Goal: Information Seeking & Learning: Learn about a topic

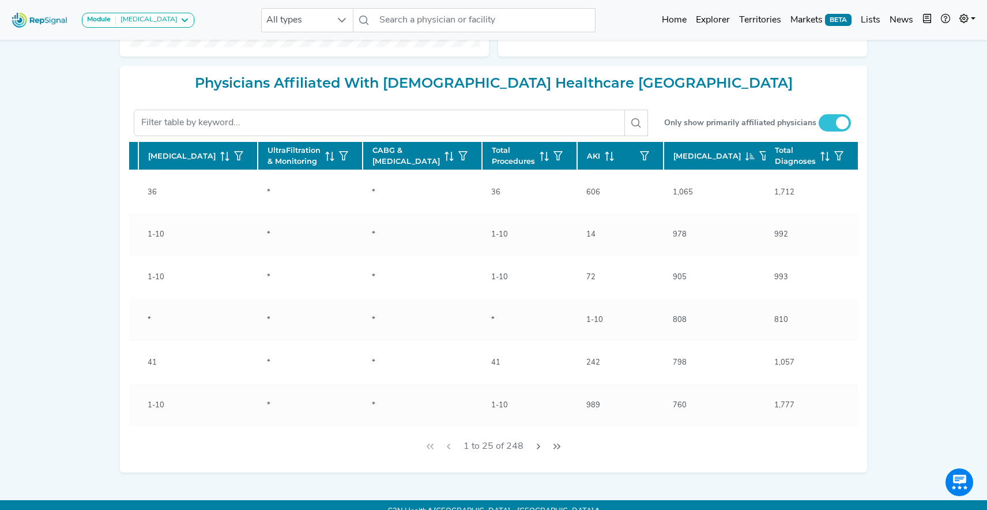
scroll to position [0, 366]
drag, startPoint x: 734, startPoint y: 171, endPoint x: 198, endPoint y: 0, distance: 562.1
click at [863, 161] on icon at bounding box center [867, 156] width 9 height 9
checkbox input "false"
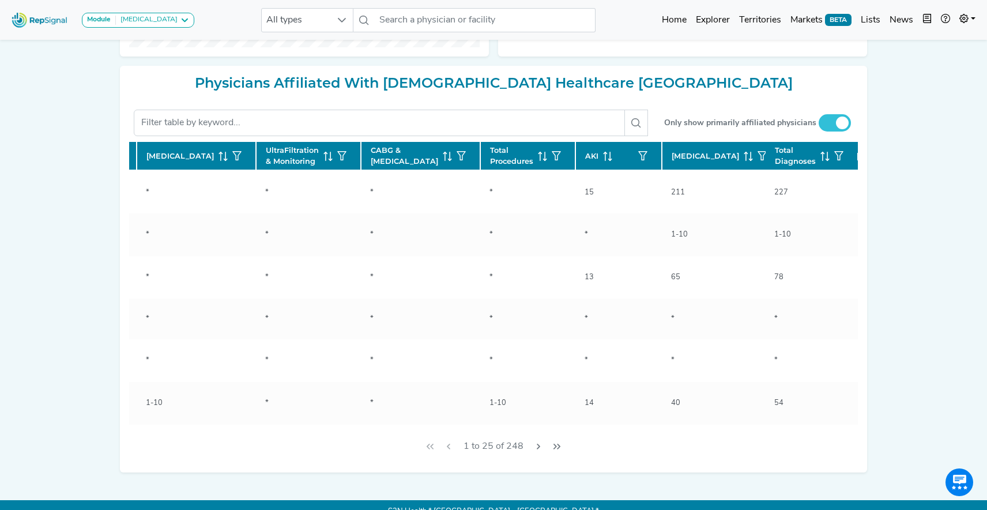
checkbox input "false"
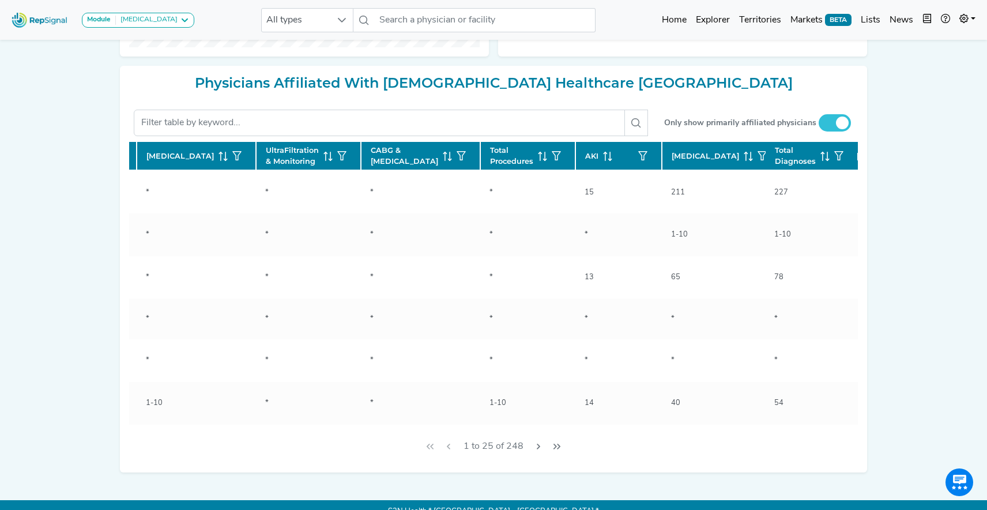
checkbox input "false"
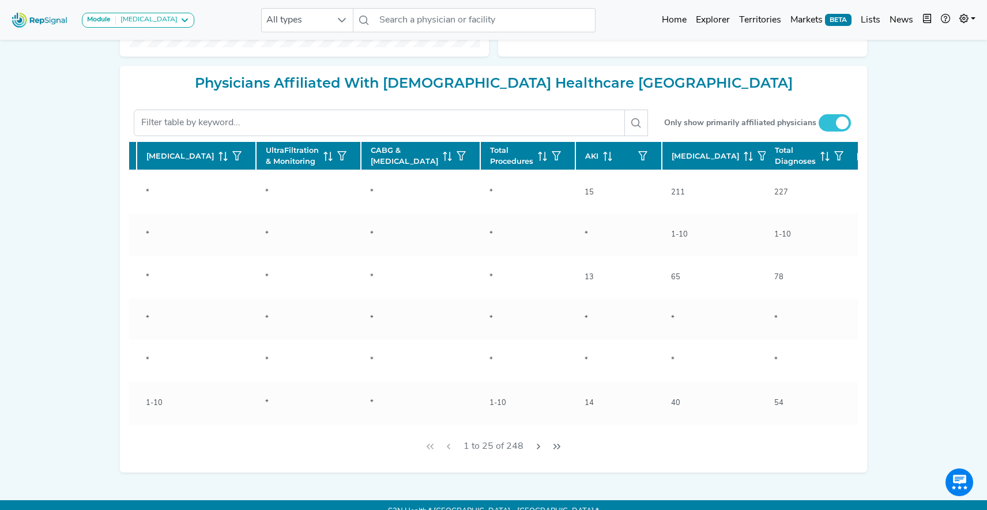
checkbox input "false"
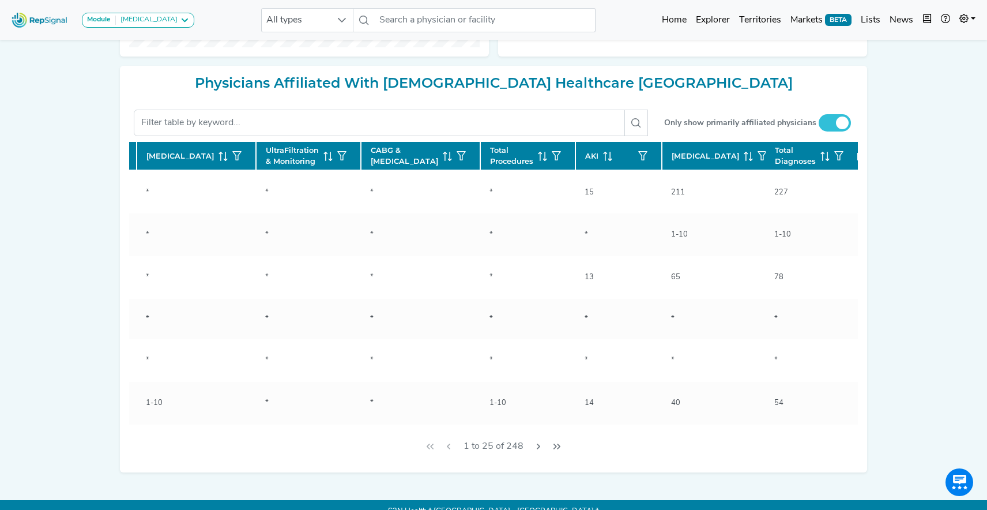
checkbox input "false"
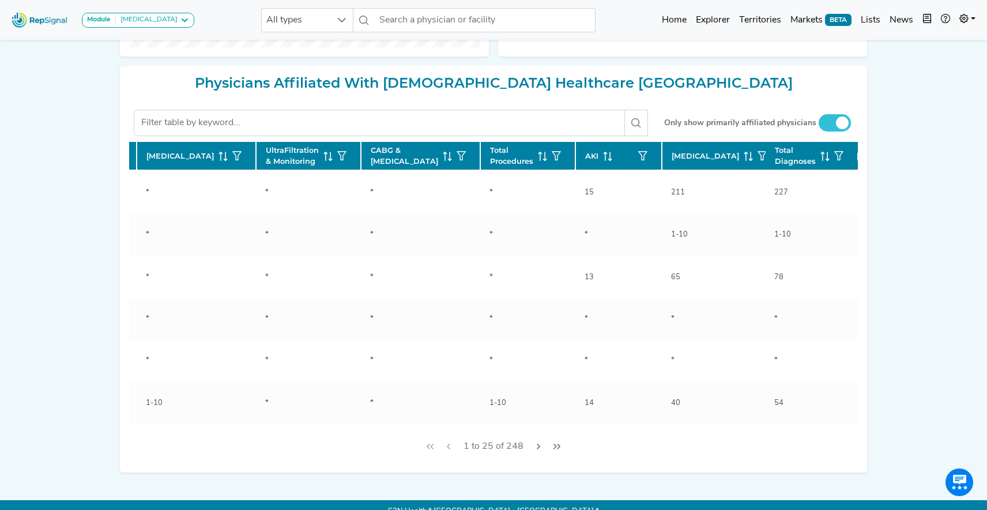
checkbox input "false"
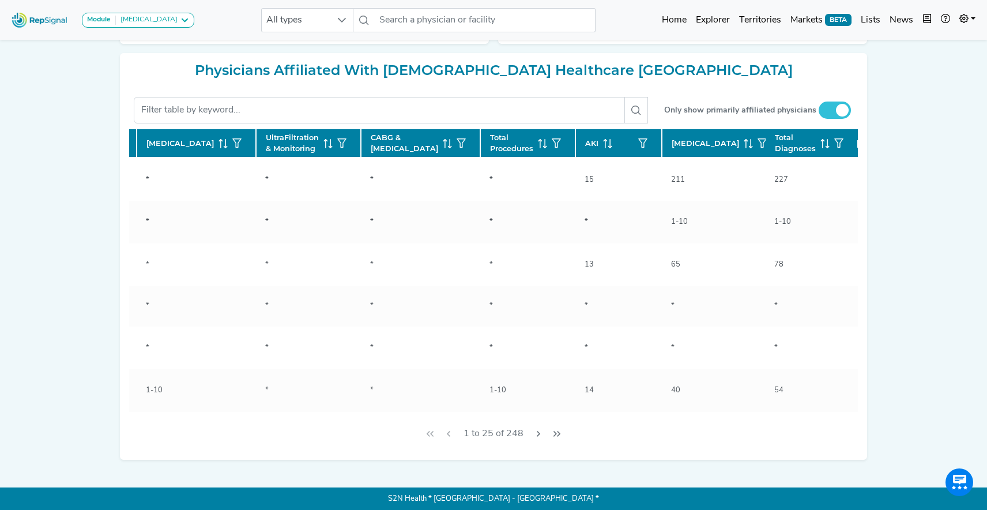
click at [863, 148] on icon at bounding box center [867, 143] width 9 height 9
checkbox input "false"
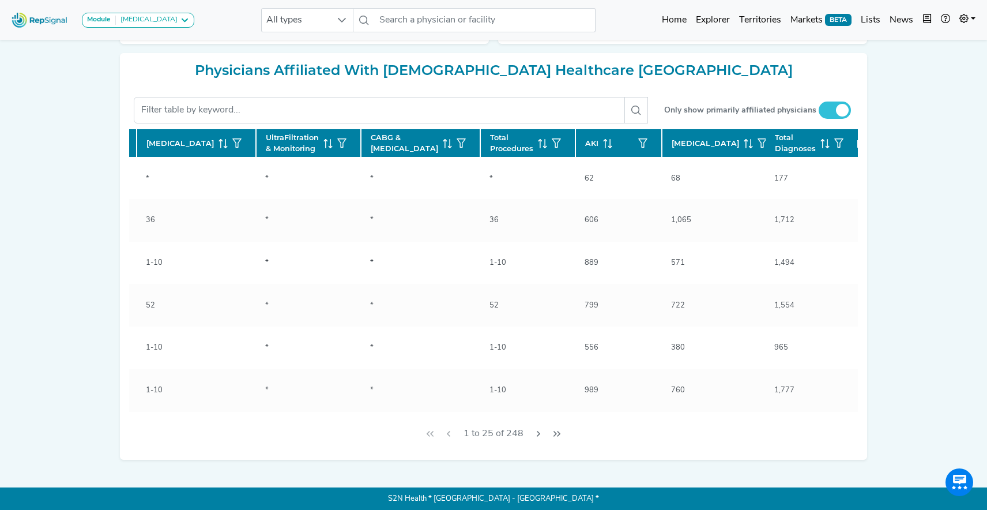
checkbox input "false"
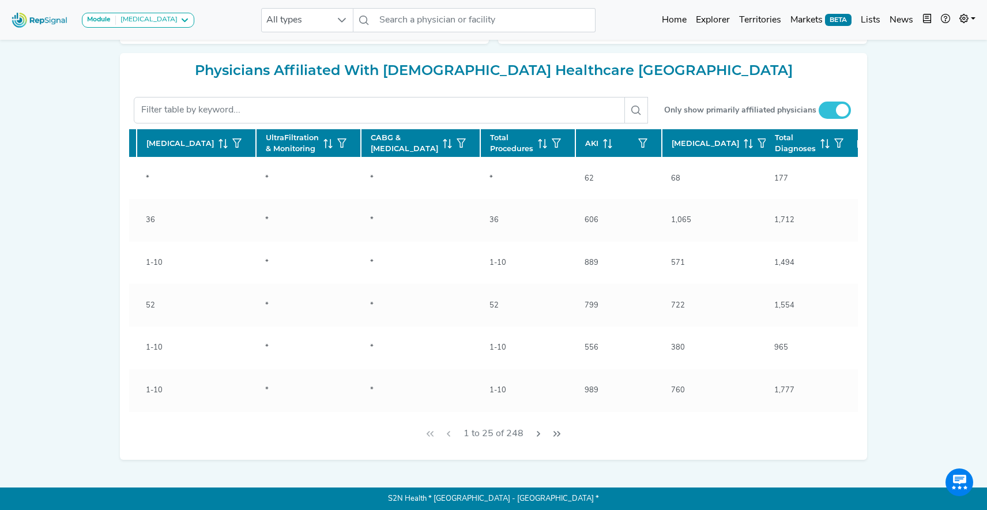
checkbox input "false"
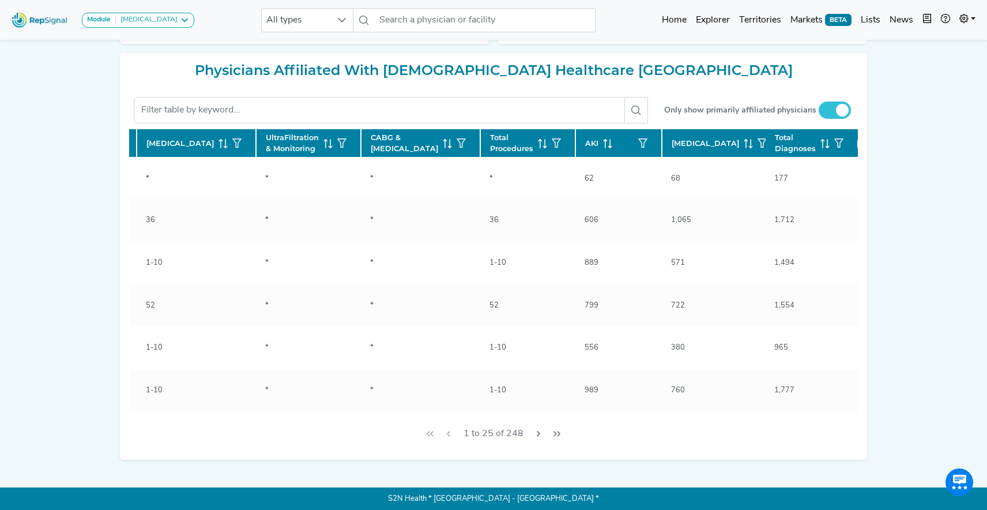
checkbox input "false"
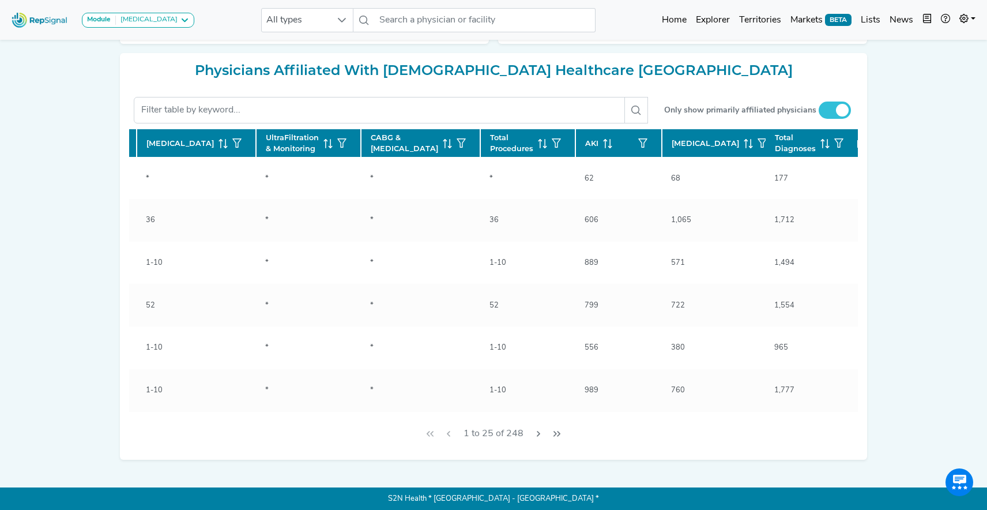
checkbox input "false"
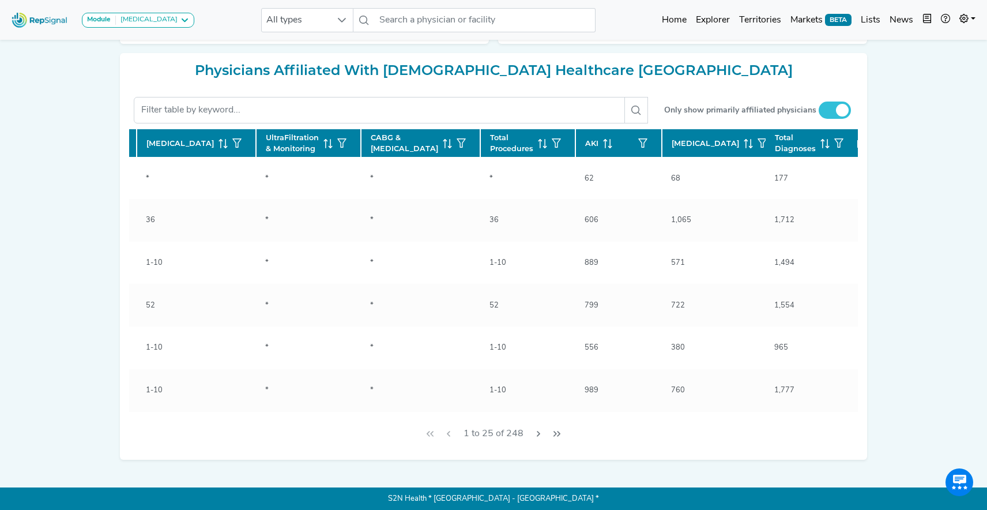
checkbox input "false"
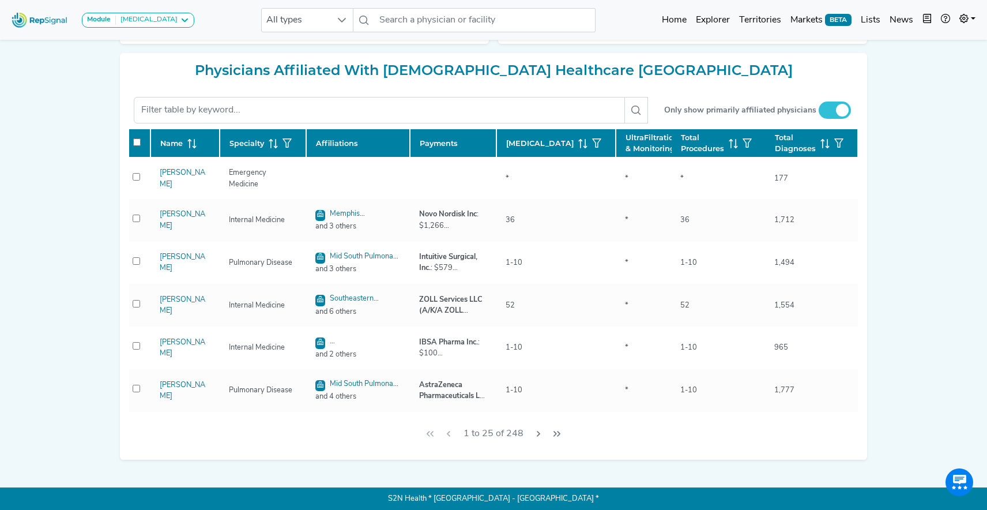
scroll to position [0, 0]
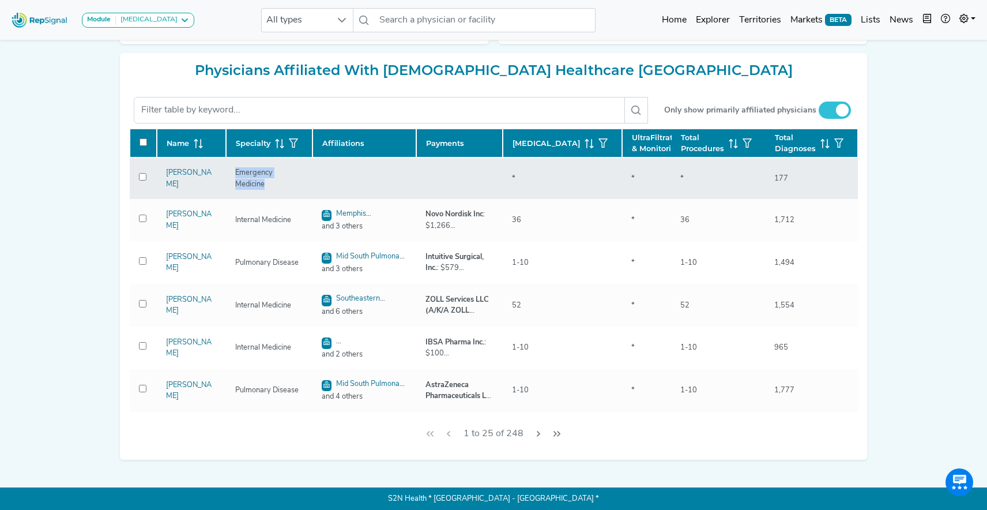
drag, startPoint x: 236, startPoint y: 197, endPoint x: 341, endPoint y: 201, distance: 105.6
click at [342, 242] on tr "Joshua Wilson Emergency Medicine * * * * 62 68 46 177" at bounding box center [745, 263] width 1230 height 43
copy tr "Emergency Medicine"
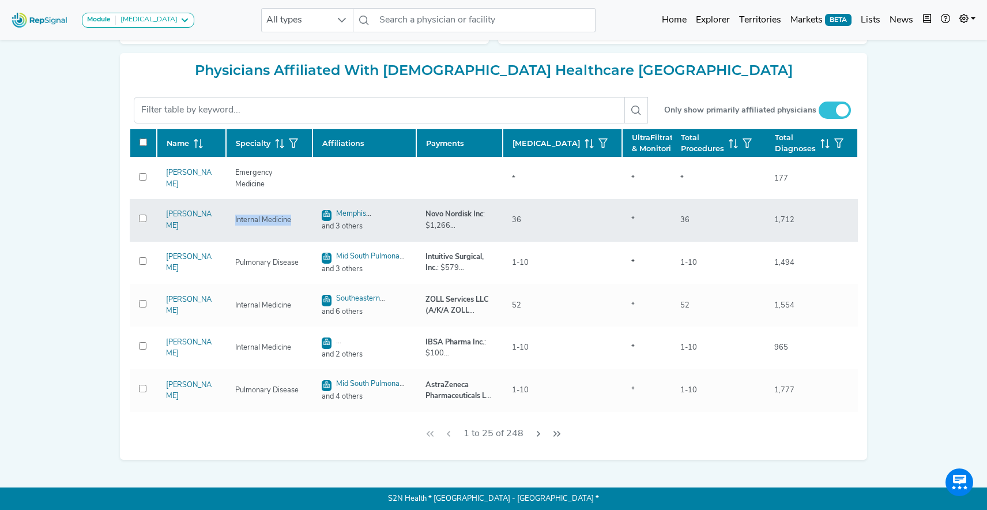
drag, startPoint x: 233, startPoint y: 231, endPoint x: 299, endPoint y: 235, distance: 66.5
click at [299, 225] on div "Internal Medicine" at bounding box center [269, 219] width 68 height 11
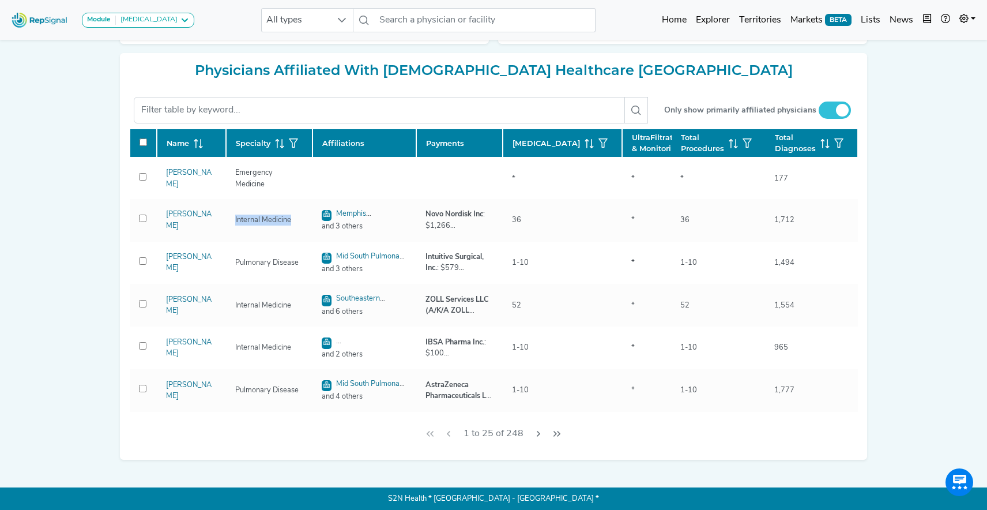
copy div "Internal Medicine"
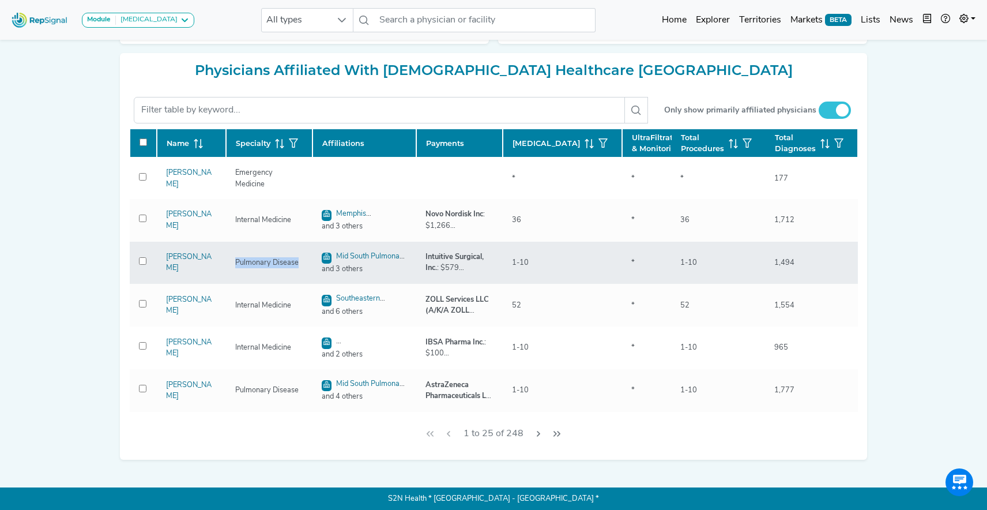
drag, startPoint x: 232, startPoint y: 272, endPoint x: 301, endPoint y: 276, distance: 69.3
click at [301, 268] on div "Pulmonary Disease" at bounding box center [266, 262] width 77 height 11
copy div "Pulmonary Disease"
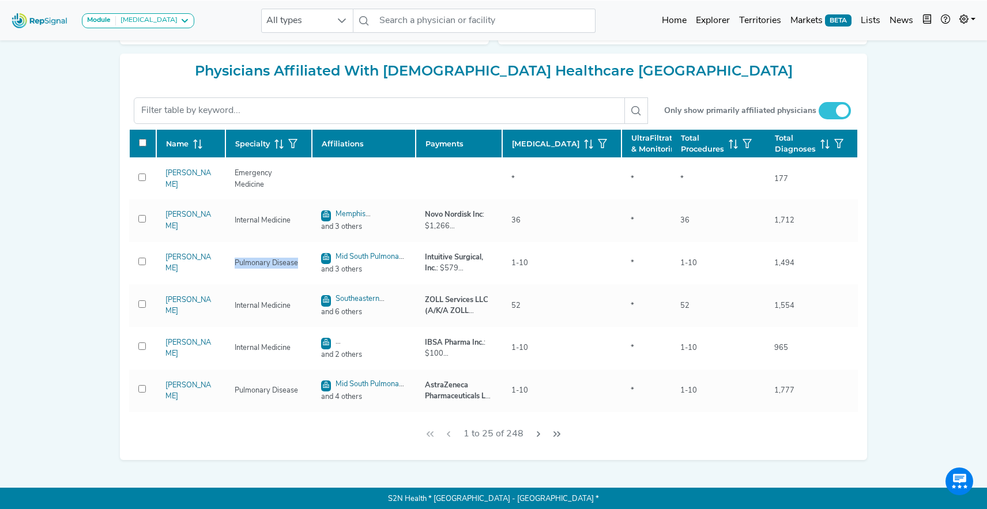
scroll to position [213, 0]
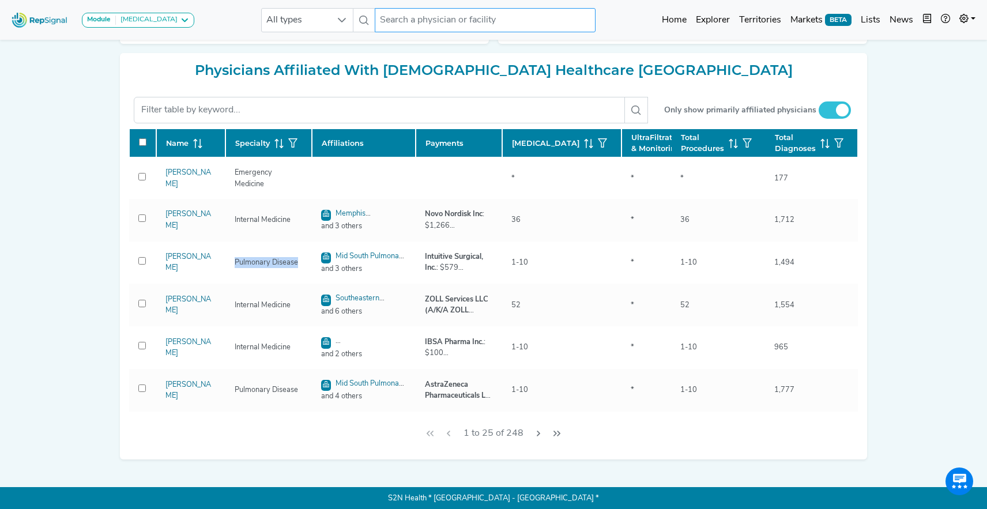
click at [455, 22] on input "text" at bounding box center [485, 20] width 220 height 24
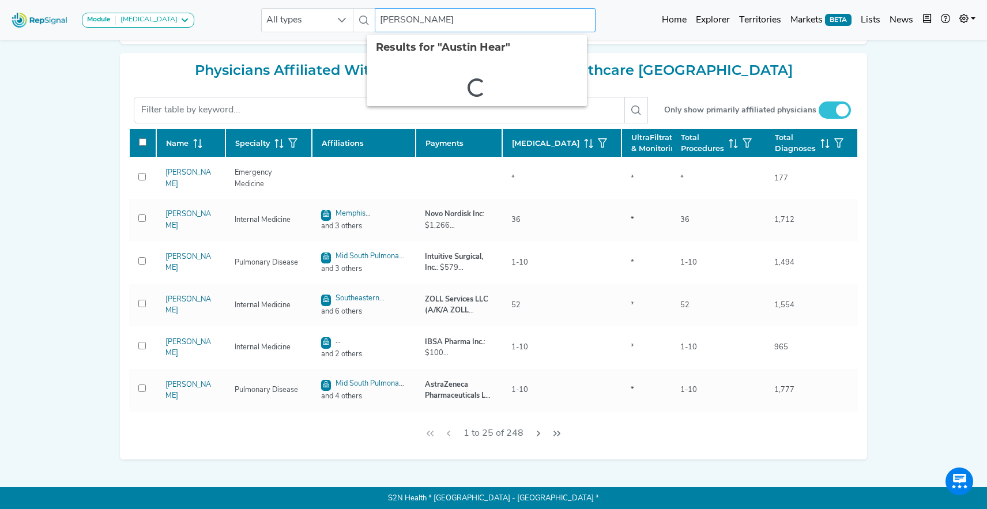
type input "Austin Heart"
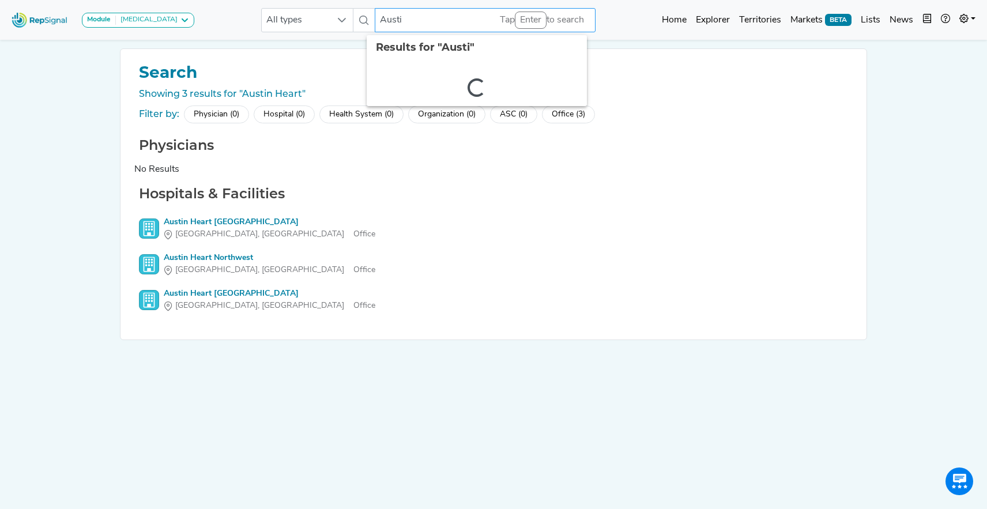
type input "Austin"
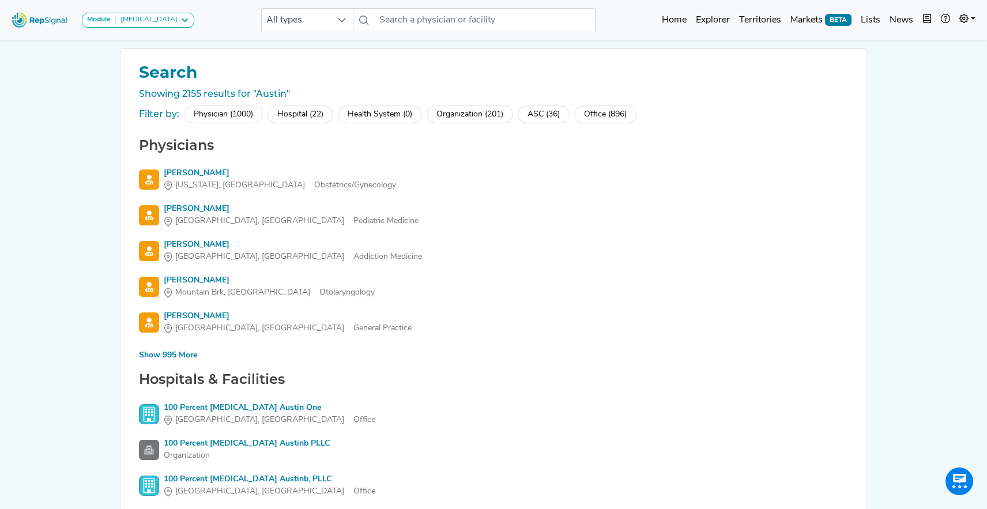
click at [301, 115] on div "Hospital (22)" at bounding box center [300, 114] width 66 height 18
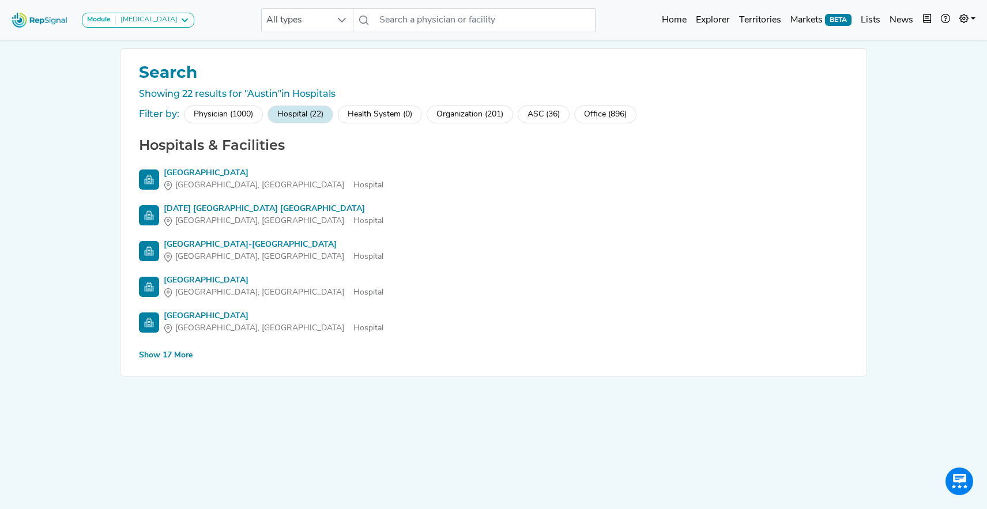
click at [161, 360] on div "Show 17 More" at bounding box center [166, 355] width 54 height 12
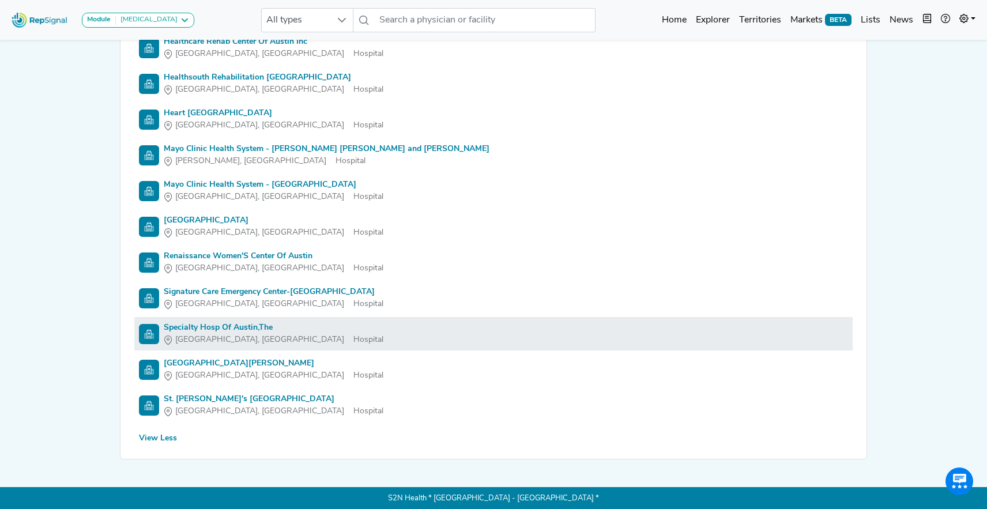
scroll to position [526, 0]
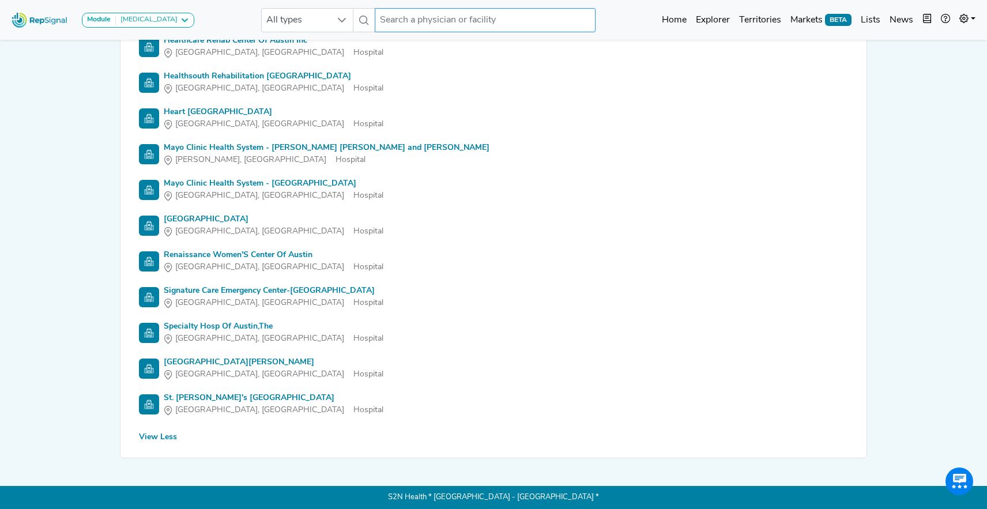
click at [527, 19] on input "text" at bounding box center [485, 20] width 220 height 24
type input "heart failure"
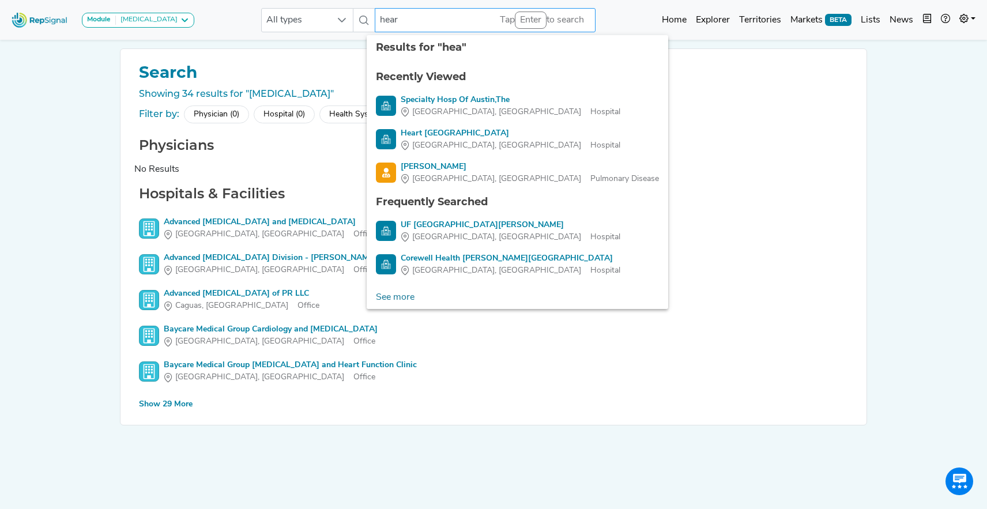
type input "heart"
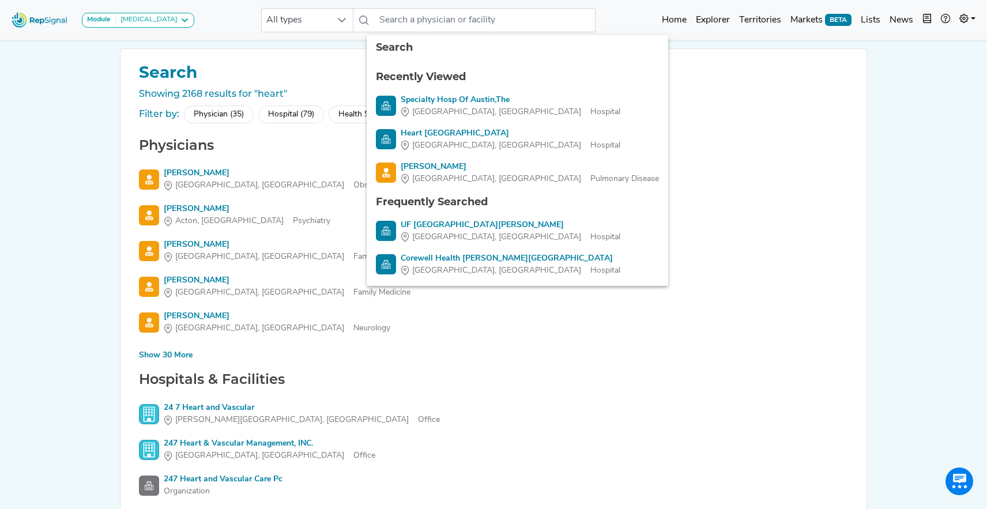
click at [282, 108] on div "Hospital (79)" at bounding box center [291, 114] width 66 height 18
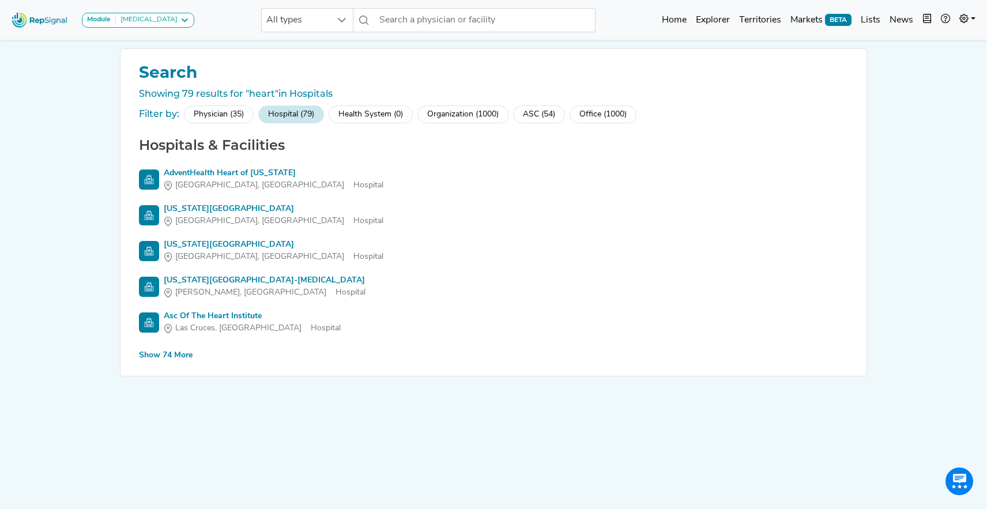
click at [147, 360] on div "Show 74 More" at bounding box center [166, 355] width 54 height 12
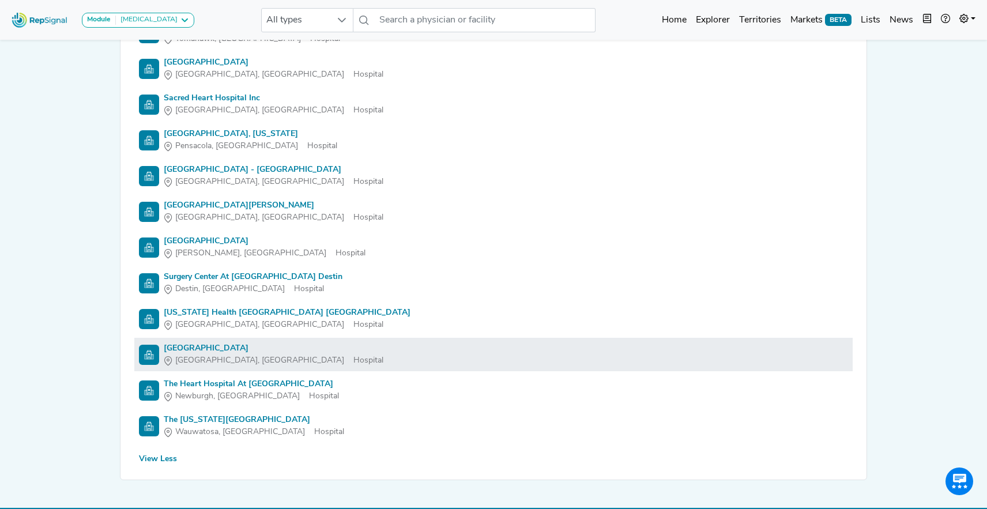
scroll to position [2563, 0]
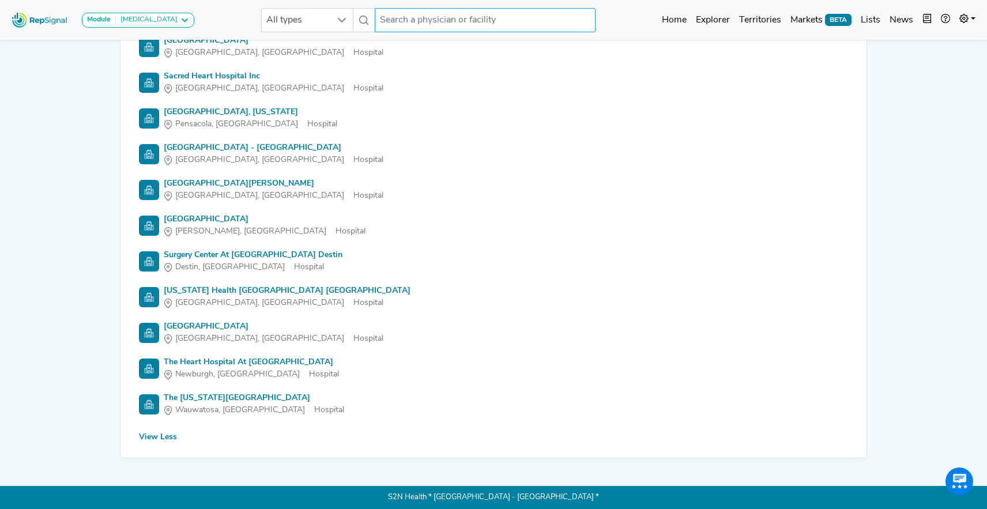
click at [429, 17] on input "text" at bounding box center [485, 20] width 220 height 24
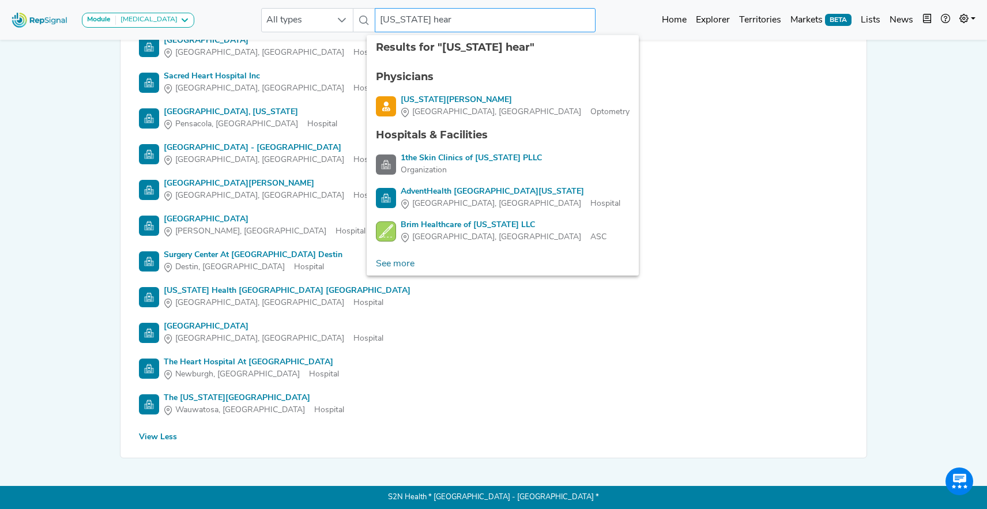
type input "texas heart"
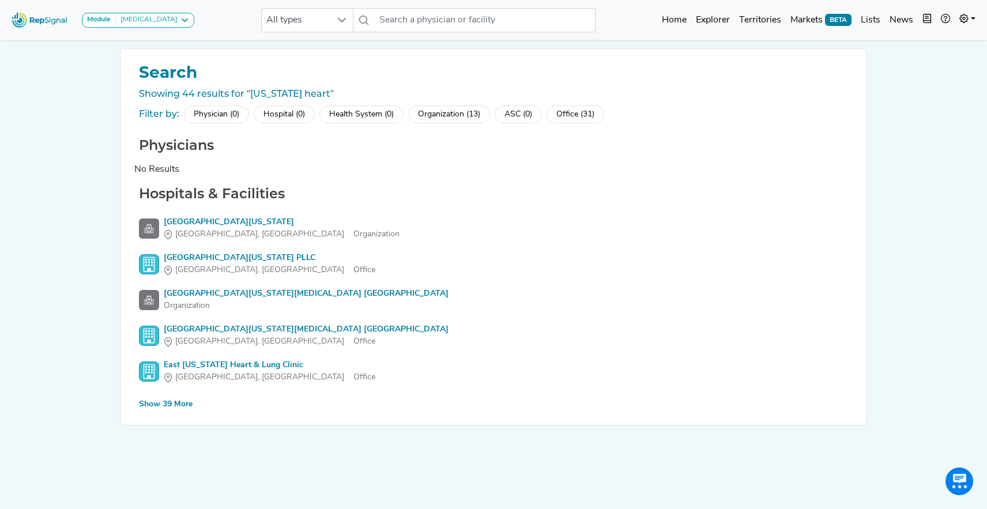
click at [171, 401] on div "Show 39 More" at bounding box center [166, 404] width 54 height 12
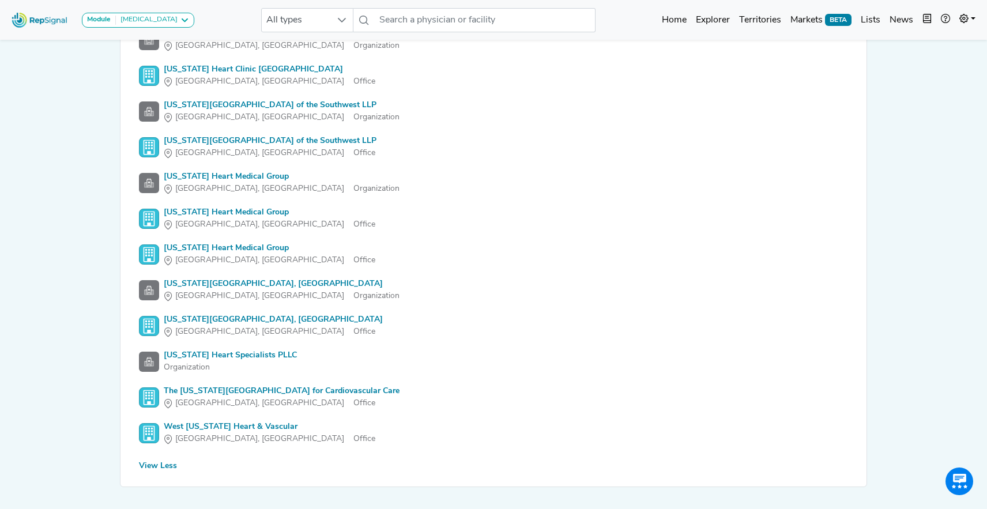
scroll to position [1333, 0]
click at [392, 18] on input "text" at bounding box center [485, 20] width 220 height 24
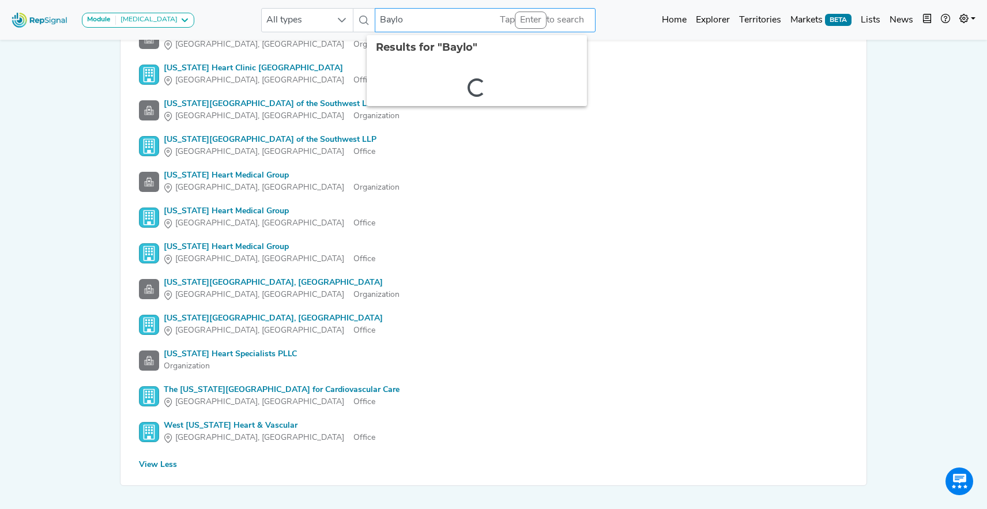
type input "Baylor"
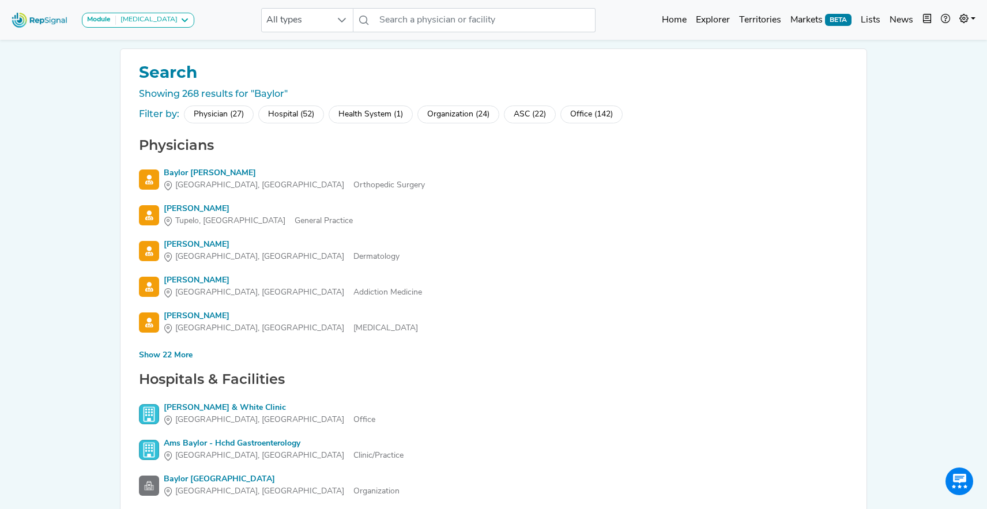
click at [280, 119] on div "Hospital (52)" at bounding box center [291, 114] width 66 height 18
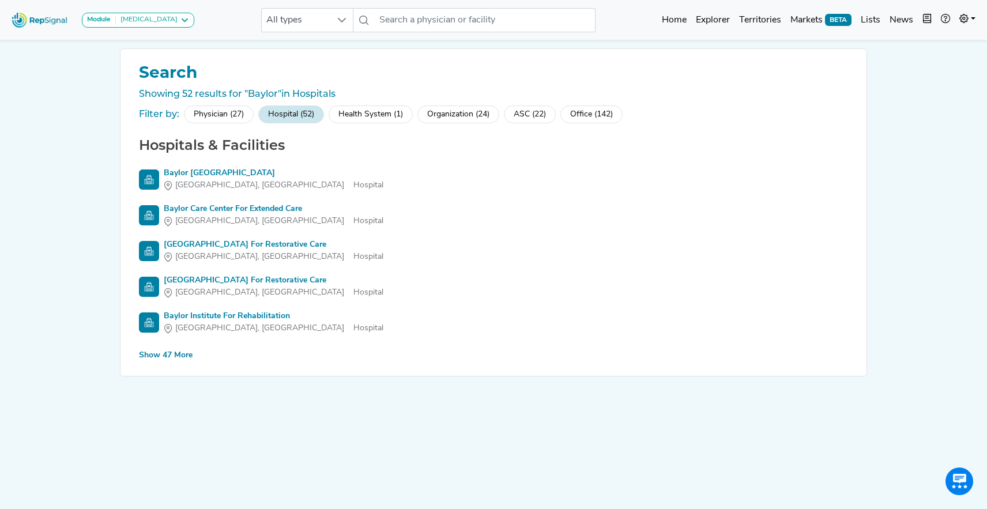
click at [184, 353] on div "Show 47 More" at bounding box center [166, 355] width 54 height 12
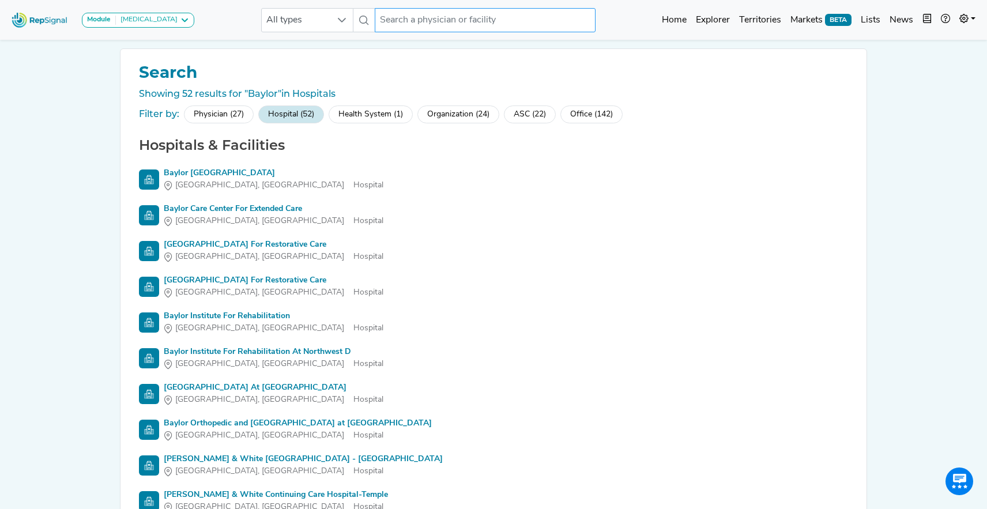
click at [427, 18] on input "text" at bounding box center [485, 20] width 220 height 24
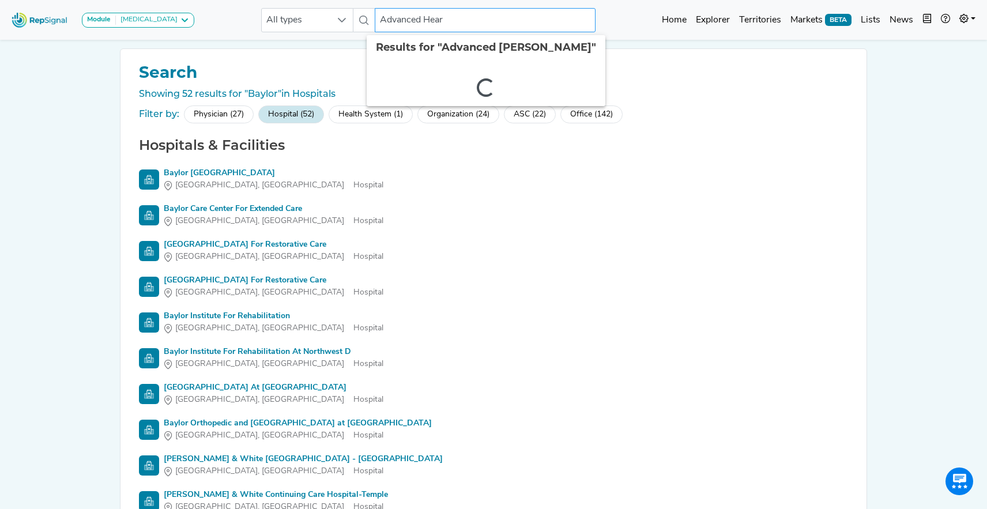
type input "Advanced Heart"
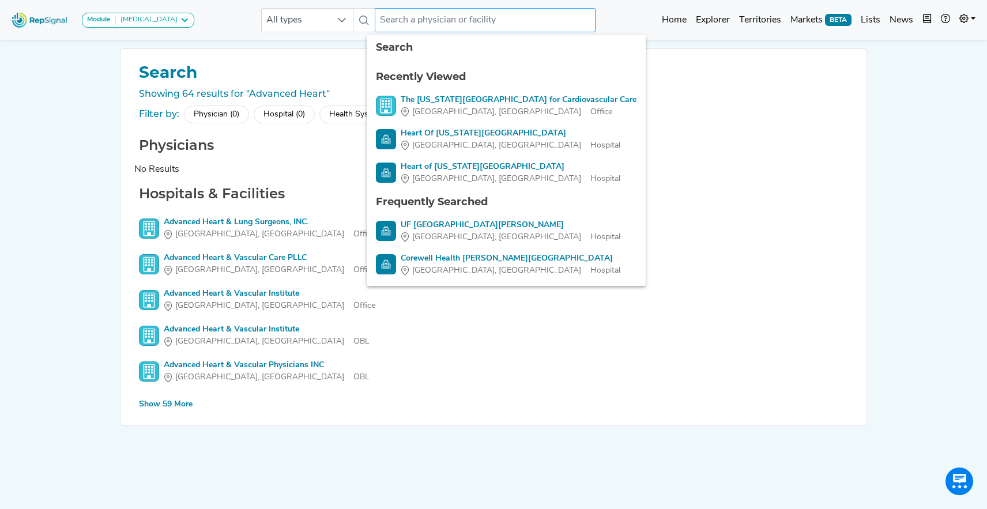
paste input "Baylor Medicine Advanced Heart Failure Clinic"
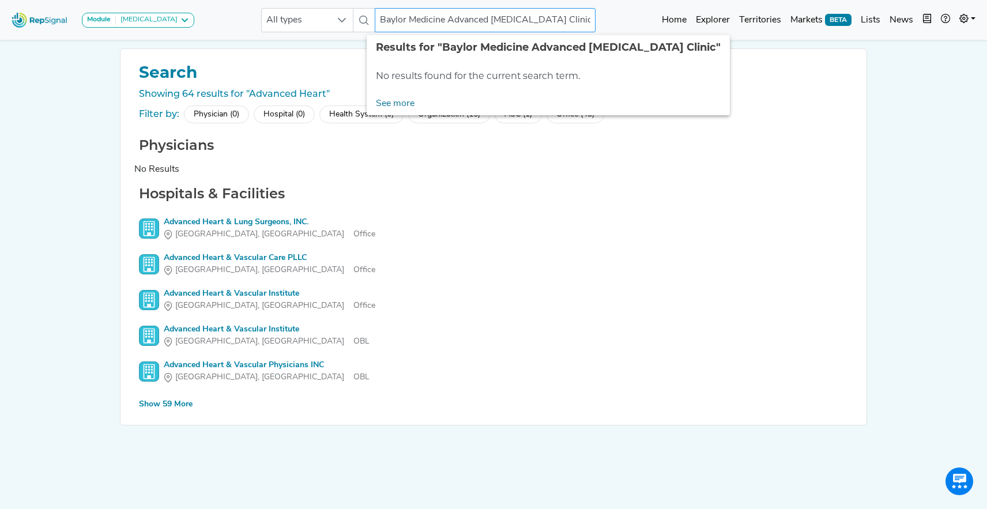
click at [476, 22] on input "Baylor Medicine Advanced Heart Failure Clinic" at bounding box center [485, 20] width 220 height 24
drag, startPoint x: 440, startPoint y: 23, endPoint x: 561, endPoint y: 30, distance: 121.3
click at [561, 30] on input "Baylor Medicine Advanced Heart Failure Clinic" at bounding box center [485, 20] width 220 height 24
type input "Baylor Medicine"
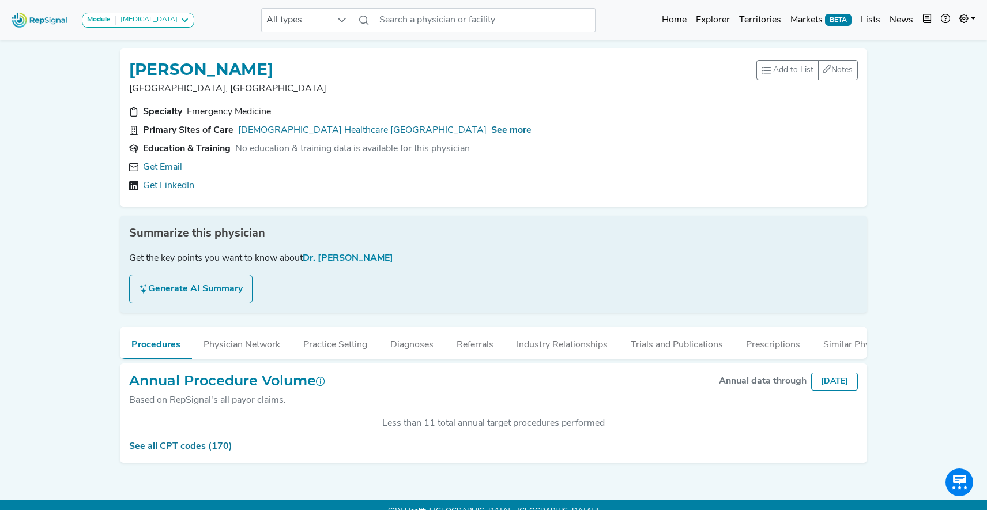
scroll to position [212, 0]
click at [182, 168] on div "Get Email" at bounding box center [493, 167] width 729 height 14
click at [176, 168] on link "Get Email" at bounding box center [162, 167] width 39 height 14
click at [455, 127] on section "Primary Sites of Care Methodist Healthcare Memphis Hospitals See more" at bounding box center [493, 130] width 729 height 14
click at [491, 129] on span "See more" at bounding box center [511, 130] width 40 height 9
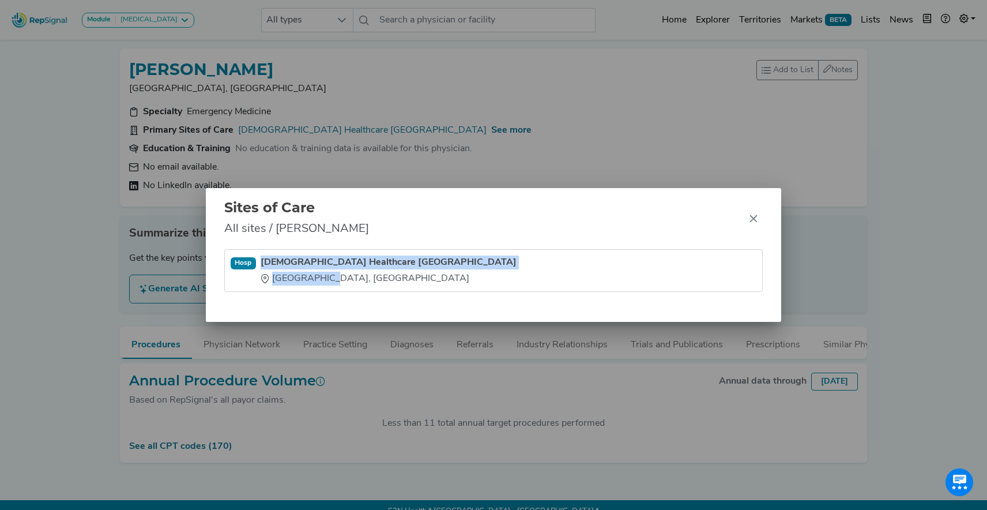
drag, startPoint x: 278, startPoint y: 267, endPoint x: 326, endPoint y: 279, distance: 48.8
type textarea "Methodist Healthcare Memphis Hospitals Memphis, TN"
click at [326, 279] on li "Hosp Methodist Healthcare Memphis Hospitals Memphis, TN" at bounding box center [493, 270] width 539 height 43
copy div "Methodist Healthcare Memphis Hospitals Memphis, TN"
click at [752, 218] on icon "Close" at bounding box center [753, 218] width 9 height 9
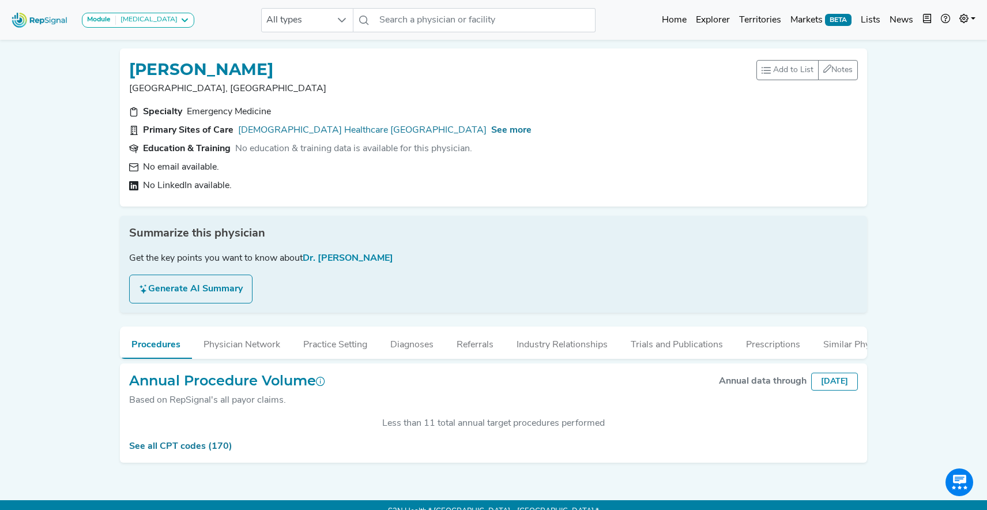
drag, startPoint x: 481, startPoint y: 148, endPoint x: 236, endPoint y: 150, distance: 245.0
click at [236, 150] on section "Education & Training No education & training data is available for this physici…" at bounding box center [493, 149] width 729 height 14
copy div "No education & training data is available for this physician."
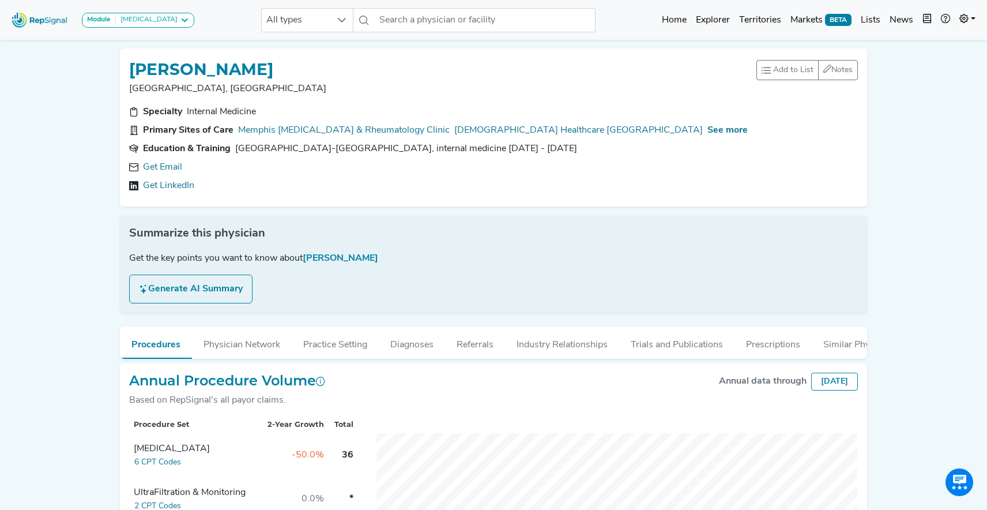
scroll to position [212, 0]
click at [175, 171] on link "Get Email" at bounding box center [162, 167] width 39 height 14
click at [707, 133] on span "See more" at bounding box center [727, 130] width 40 height 9
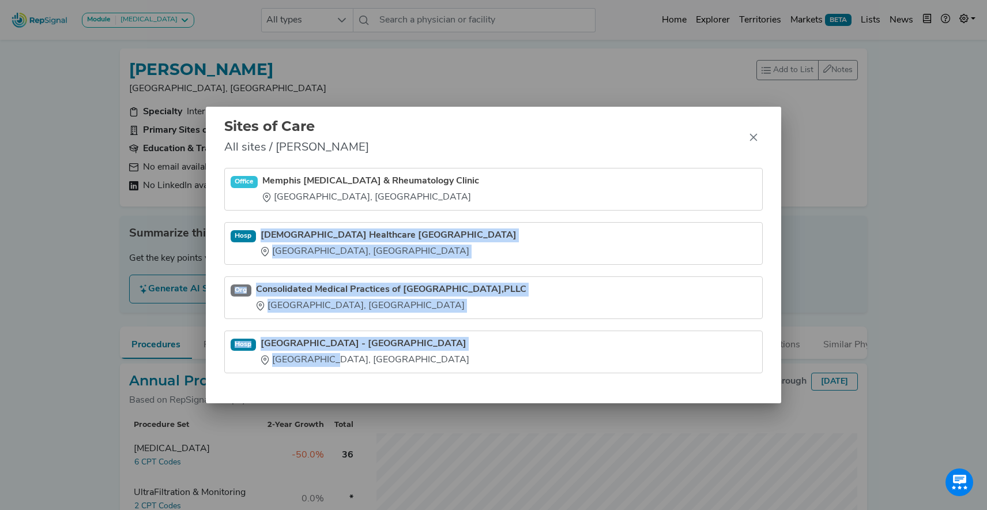
drag, startPoint x: 262, startPoint y: 226, endPoint x: 339, endPoint y: 363, distance: 156.7
type textarea "Methodist Healthcare Memphis Hospitals Memphis, TN Org Consolidated Medical Pra…"
click at [338, 364] on ul "Office Memphis Arthritis & Rheumatology Clinic Memphis, TN Hosp Methodist Healt…" at bounding box center [493, 270] width 539 height 205
copy ul "Methodist Healthcare Memphis Hospitals Memphis, TN Org Consolidated Medical Pra…"
click at [748, 133] on button "Close" at bounding box center [753, 137] width 18 height 18
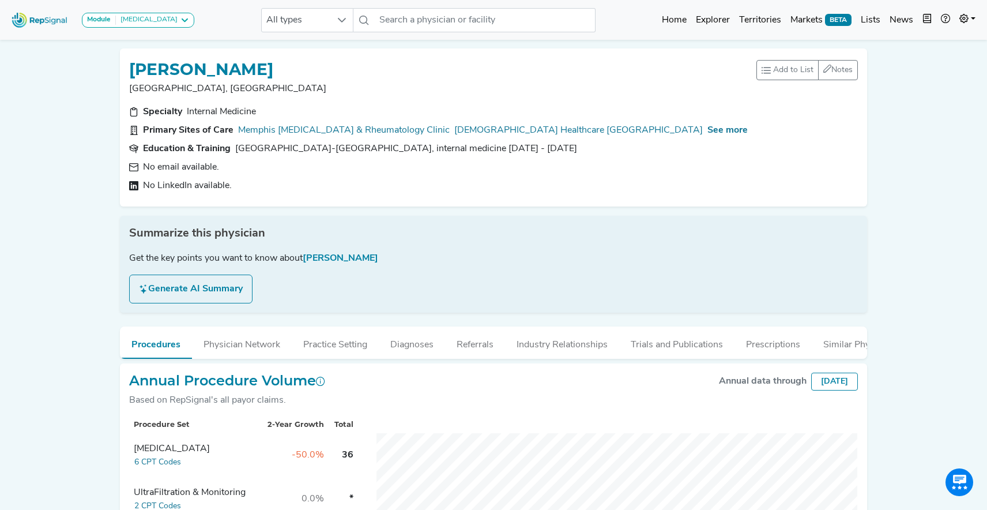
drag, startPoint x: 365, startPoint y: 154, endPoint x: 235, endPoint y: 152, distance: 130.3
click at [235, 152] on section "Education & Training St John's Episcopal Hospital-South Shore Residency, intern…" at bounding box center [493, 149] width 729 height 14
copy div "St John's Episcopal Hospital-South Shore Residency, internal medicine 2002 - 20…"
click at [576, 351] on button "Industry Relationships" at bounding box center [562, 341] width 114 height 31
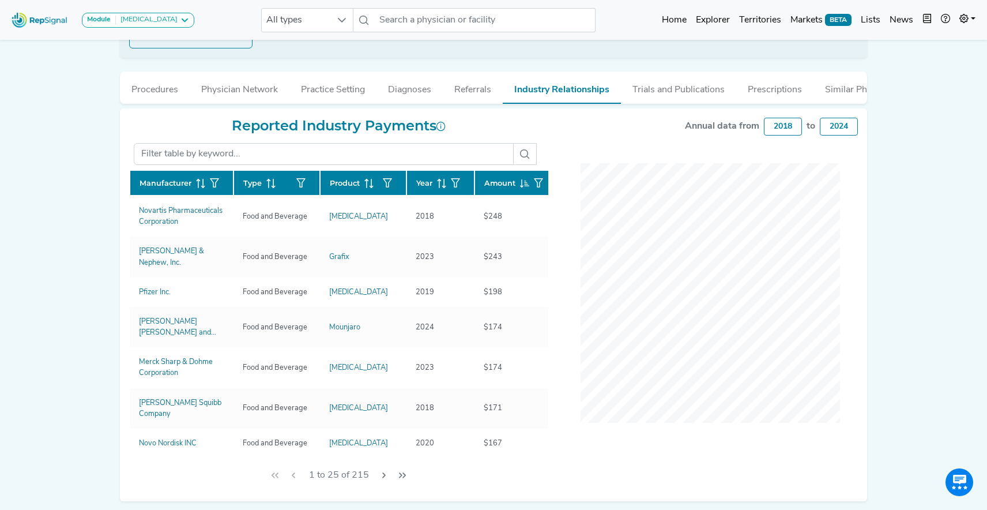
scroll to position [255, 0]
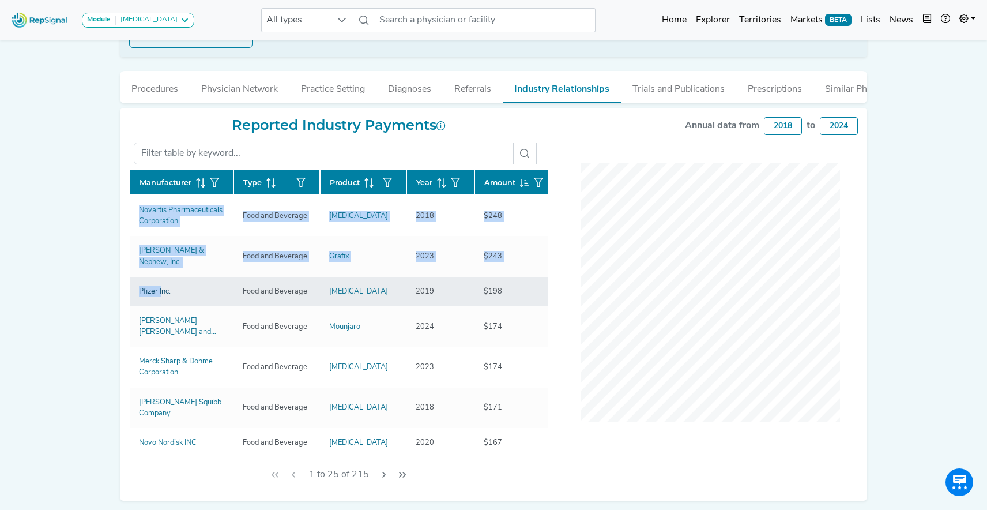
drag, startPoint x: 110, startPoint y: 213, endPoint x: 164, endPoint y: 281, distance: 86.6
click at [164, 280] on div "Module Heart Failure Heart Failure Nephrology All types No results found Home E…" at bounding box center [493, 148] width 987 height 806
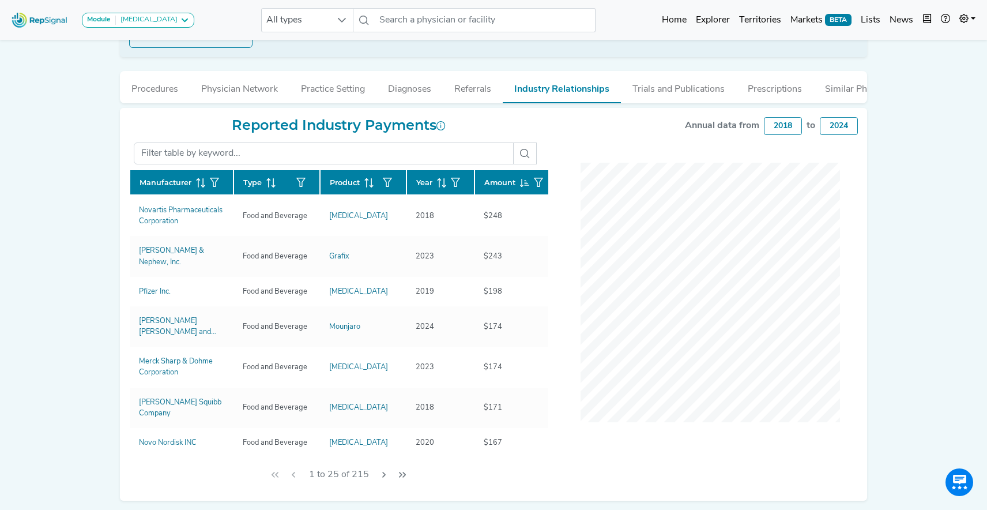
click at [103, 220] on div "Module Heart Failure Heart Failure Nephrology All types No results found Home E…" at bounding box center [493, 148] width 987 height 806
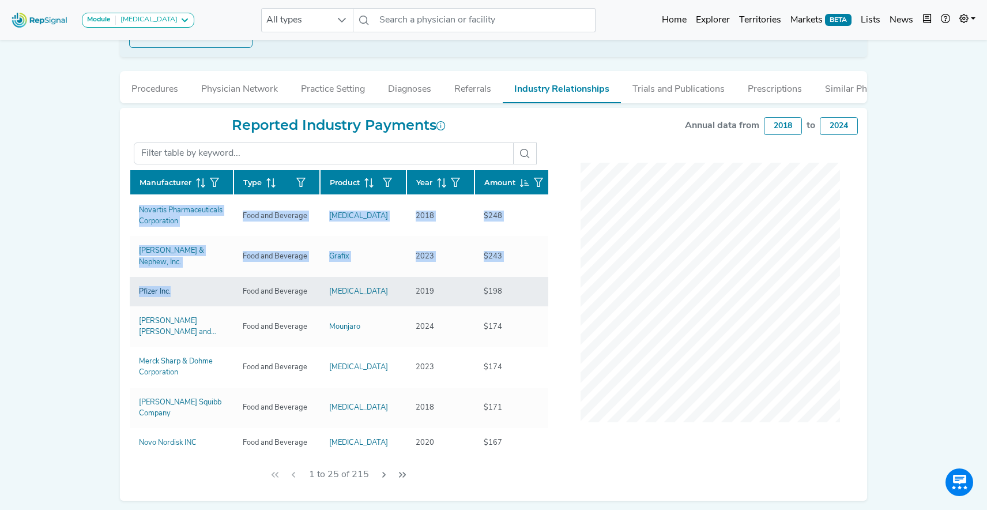
drag, startPoint x: 116, startPoint y: 212, endPoint x: 173, endPoint y: 280, distance: 88.9
click at [173, 280] on div "RANDY VILLANUEVA Memphis, TN Add to List Recent Lists: Mayo Jacksonville Top 10…" at bounding box center [493, 142] width 761 height 717
copy div "Manufacturer Type Product Year Amount Novartis Pharmaceuticals Corporation Food…"
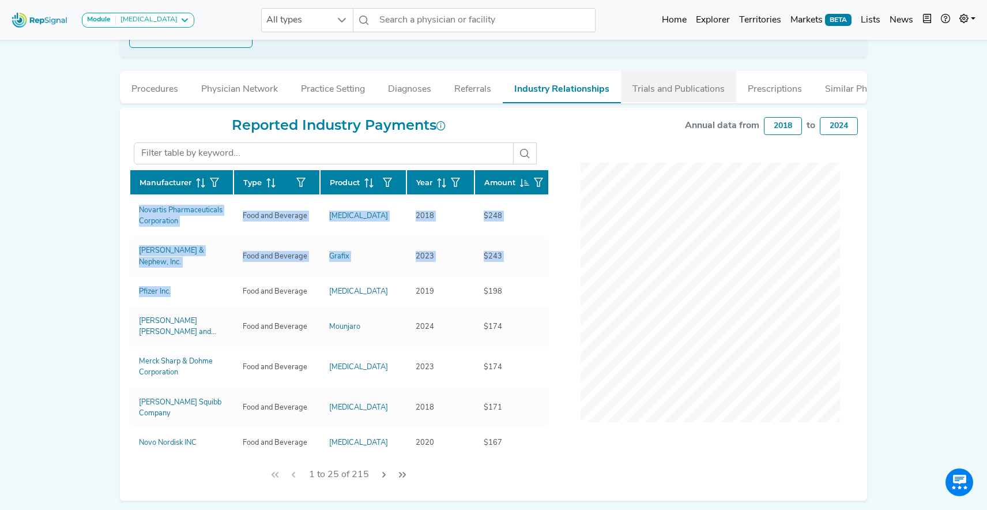
click at [654, 87] on button "Trials and Publications" at bounding box center [678, 86] width 115 height 31
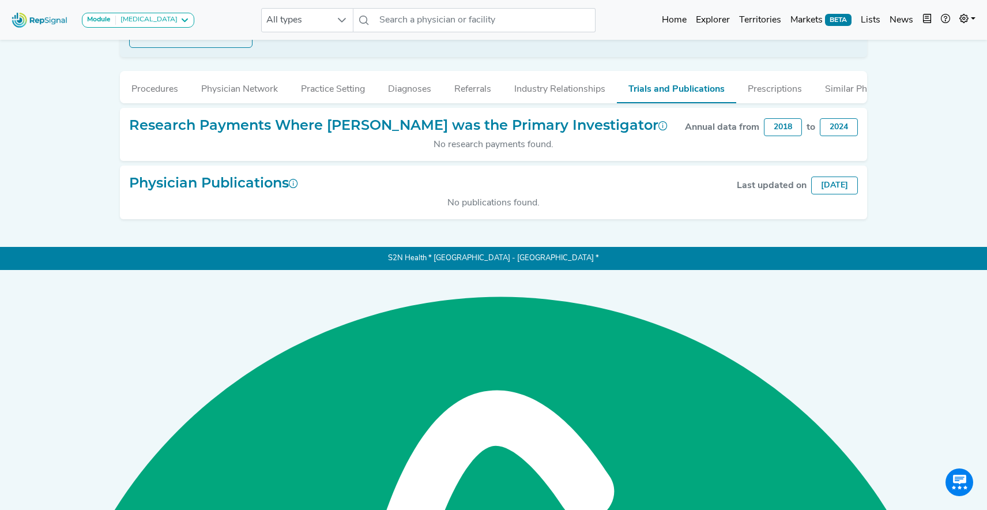
scroll to position [33, 0]
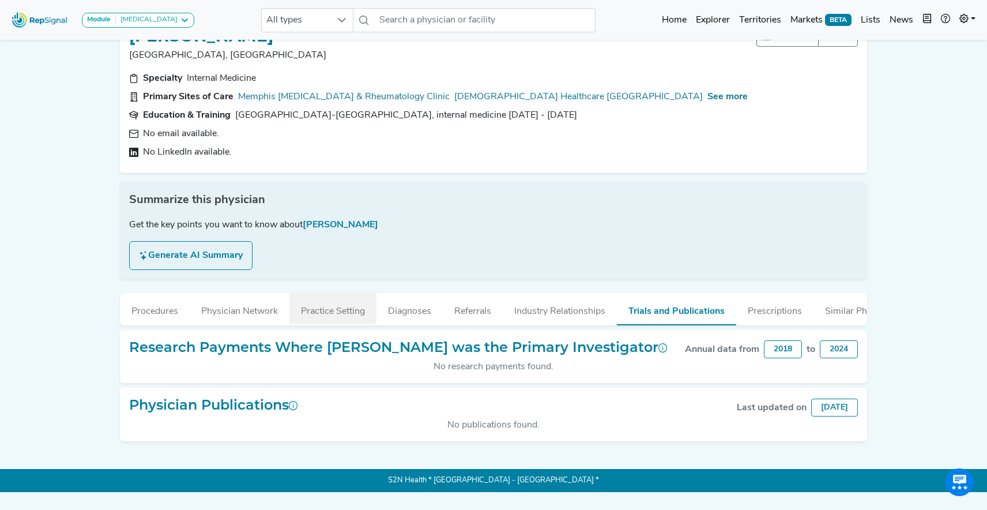
click at [325, 313] on button "Practice Setting" at bounding box center [332, 308] width 87 height 31
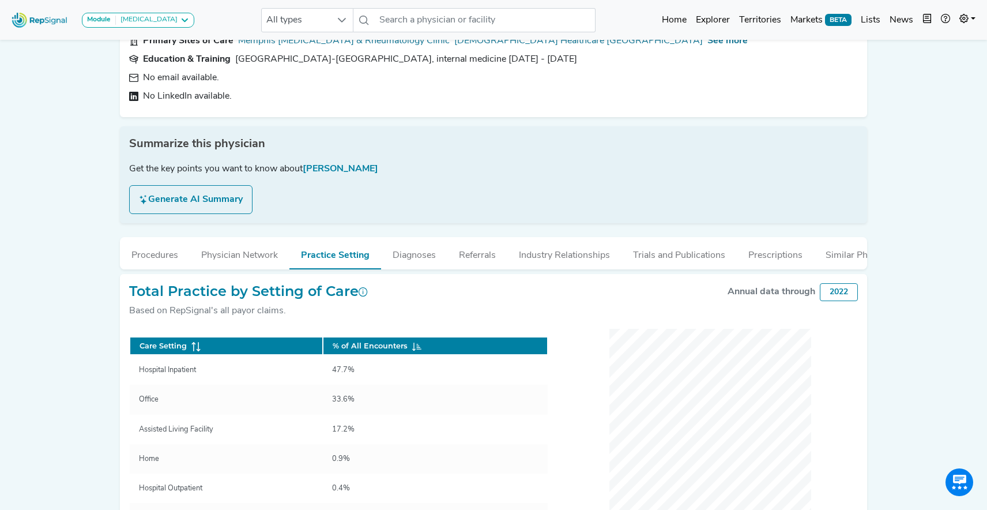
scroll to position [90, 0]
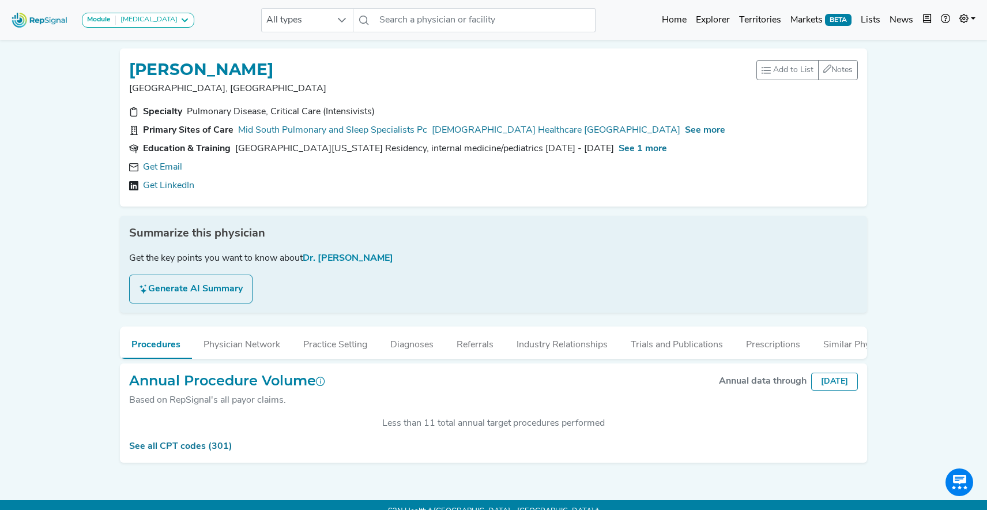
scroll to position [212, 0]
click at [168, 170] on link "Get Email" at bounding box center [162, 167] width 39 height 14
click at [685, 130] on span "See more" at bounding box center [705, 130] width 40 height 9
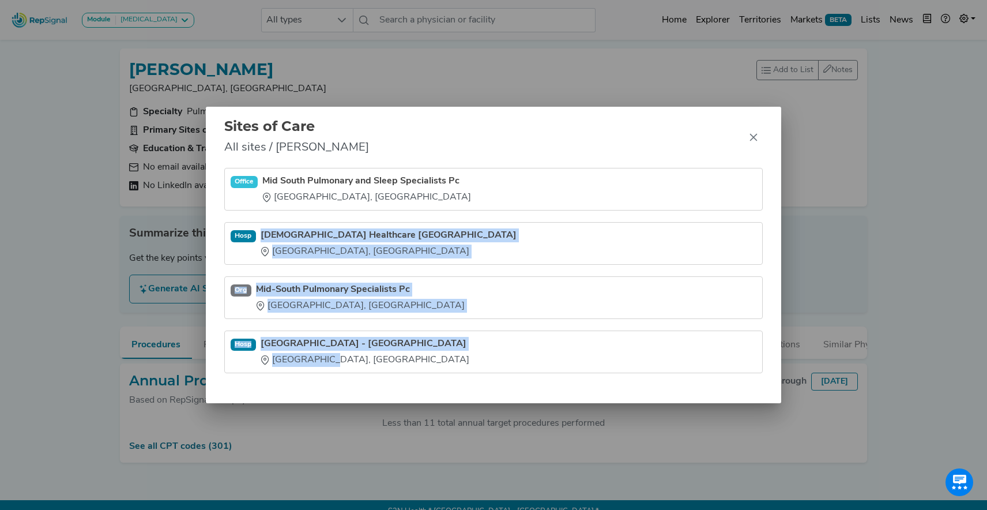
drag, startPoint x: 263, startPoint y: 227, endPoint x: 333, endPoint y: 360, distance: 150.3
type textarea "Methodist Healthcare Memphis Hospitals Memphis, TN Org Mid-South Pulmonary Spec…"
click at [326, 361] on ul "Office Mid South Pulmonary and Sleep Specialists Pc Memphis, TN Hosp Methodist …" at bounding box center [493, 270] width 539 height 205
copy ul "Methodist Healthcare Memphis Hospitals Memphis, TN Org Mid-South Pulmonary Spec…"
click at [755, 138] on icon "Close" at bounding box center [753, 137] width 7 height 7
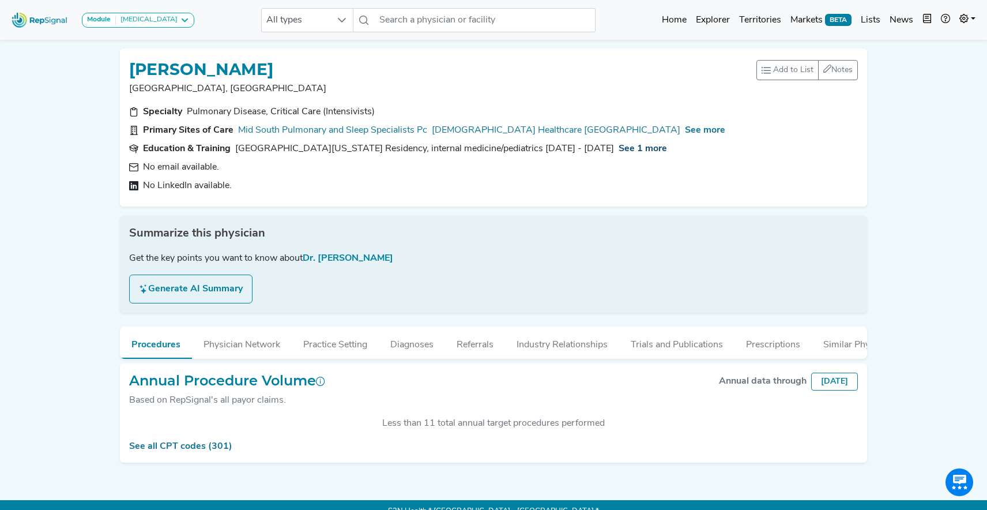
click at [619, 148] on span "See 1 more" at bounding box center [643, 148] width 48 height 9
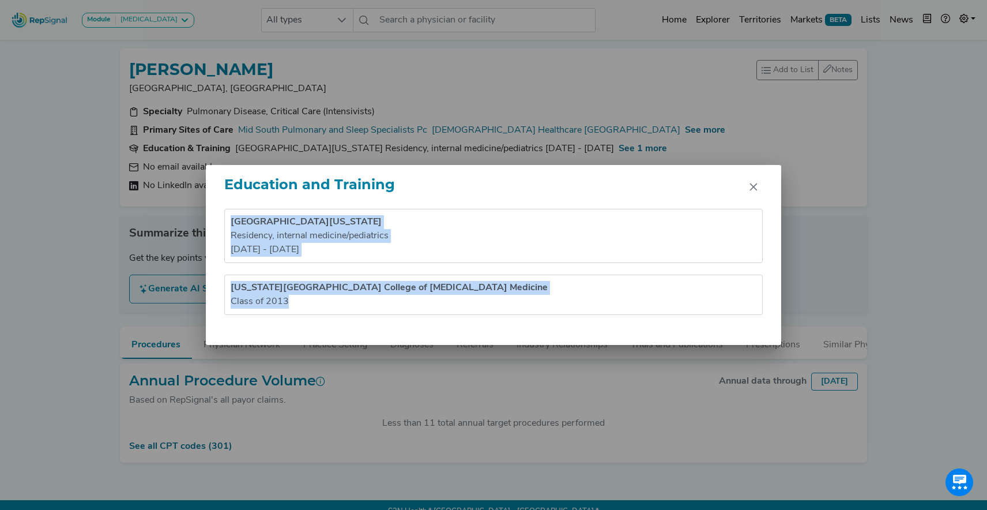
drag, startPoint x: 228, startPoint y: 213, endPoint x: 307, endPoint y: 334, distance: 144.5
click at [307, 334] on div "University of Tennessee Residency , internal medicine/pediatrics 2013 - 2017 Ok…" at bounding box center [494, 277] width 576 height 136
copy ul "University of Tennessee Residency , internal medicine/pediatrics 2013 - 2017 Ok…"
drag, startPoint x: 755, startPoint y: 187, endPoint x: 590, endPoint y: 36, distance: 224.4
click at [755, 187] on icon "Close" at bounding box center [753, 186] width 9 height 9
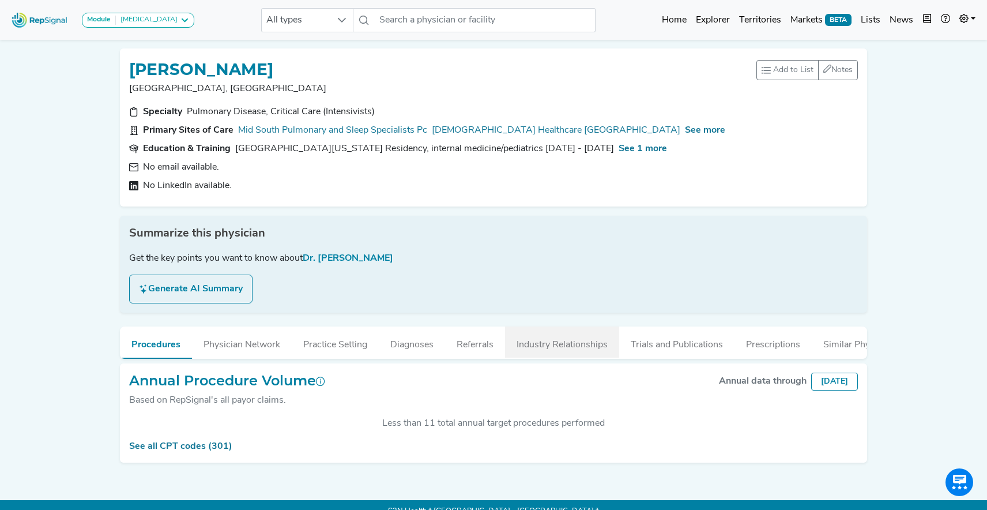
click at [528, 345] on button "Industry Relationships" at bounding box center [562, 341] width 114 height 31
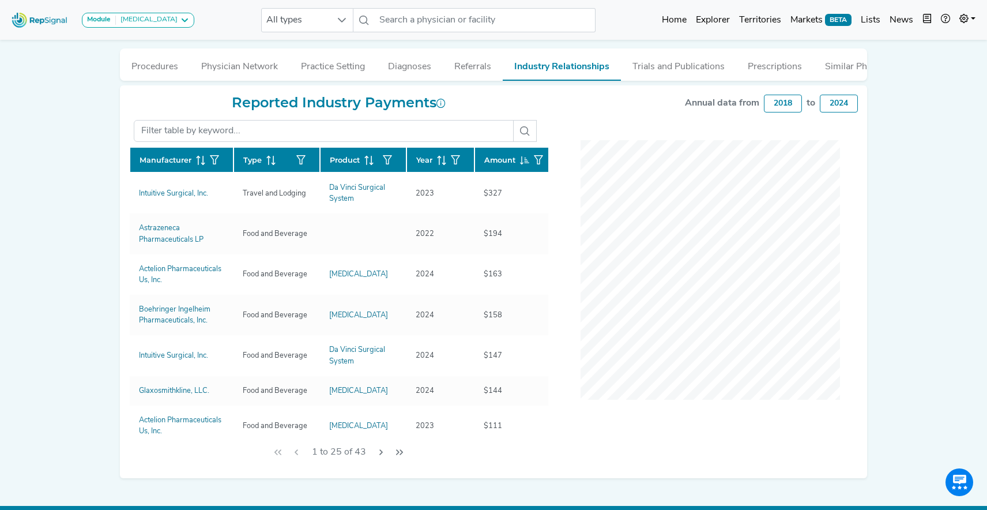
scroll to position [296, 0]
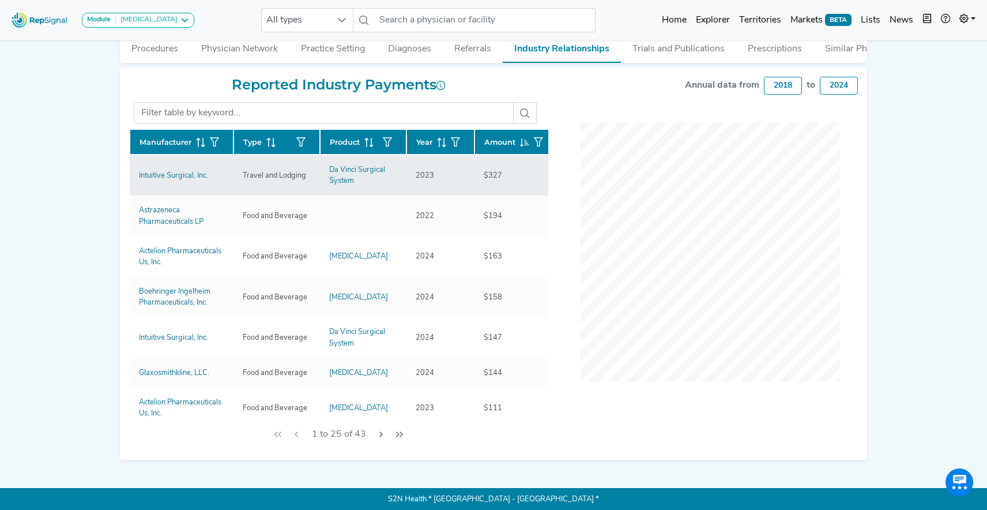
drag, startPoint x: 131, startPoint y: 175, endPoint x: 133, endPoint y: 183, distance: 7.8
click at [78, 176] on div "Module Heart Failure Heart Failure Nephrology All types No results found Home E…" at bounding box center [493, 107] width 987 height 806
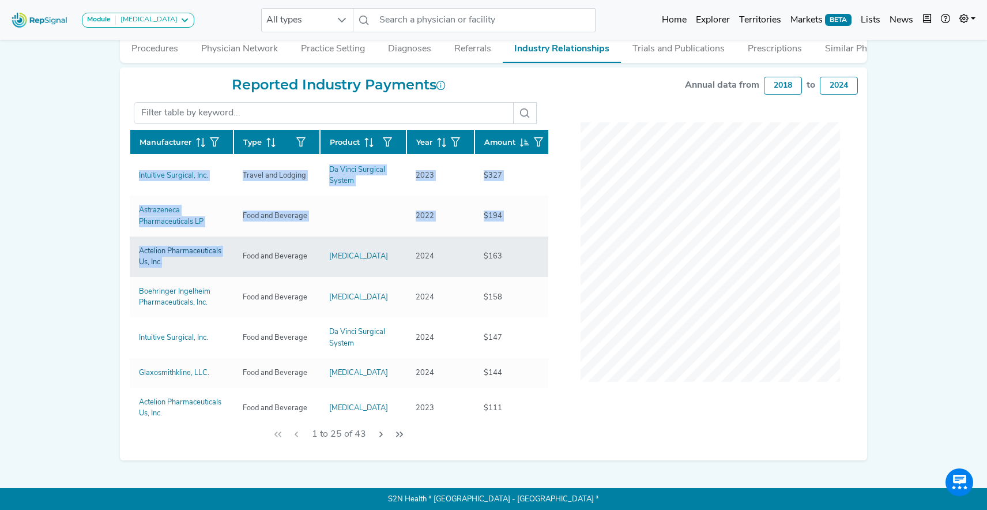
drag, startPoint x: 129, startPoint y: 176, endPoint x: 172, endPoint y: 267, distance: 100.3
click at [172, 267] on div "Reported Industry Payments Manufacturer Type Product Year Amount Intuitive Surg…" at bounding box center [338, 264] width 433 height 374
copy div "Manufacturer Type Product Year Amount Intuitive Surgical, Inc. Travel and Lodgi…"
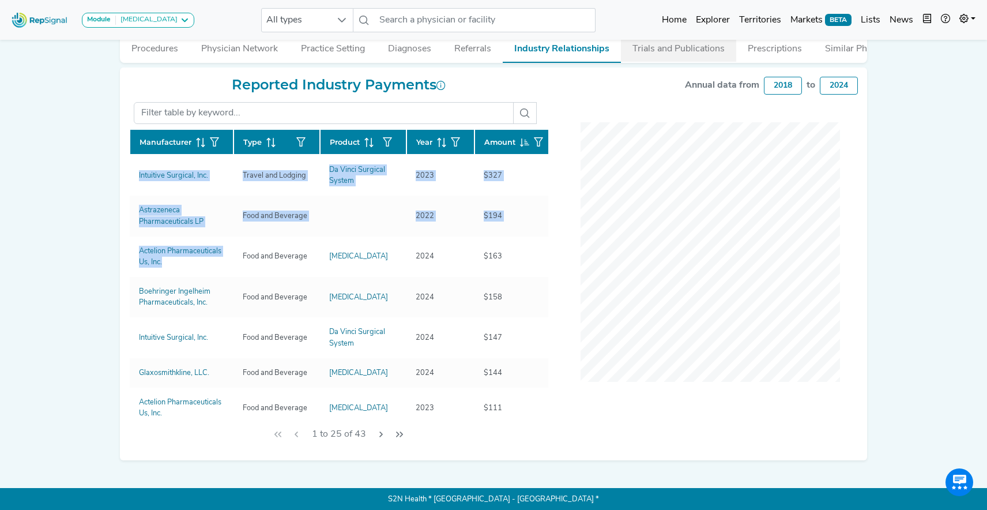
click at [666, 48] on button "Trials and Publications" at bounding box center [678, 46] width 115 height 31
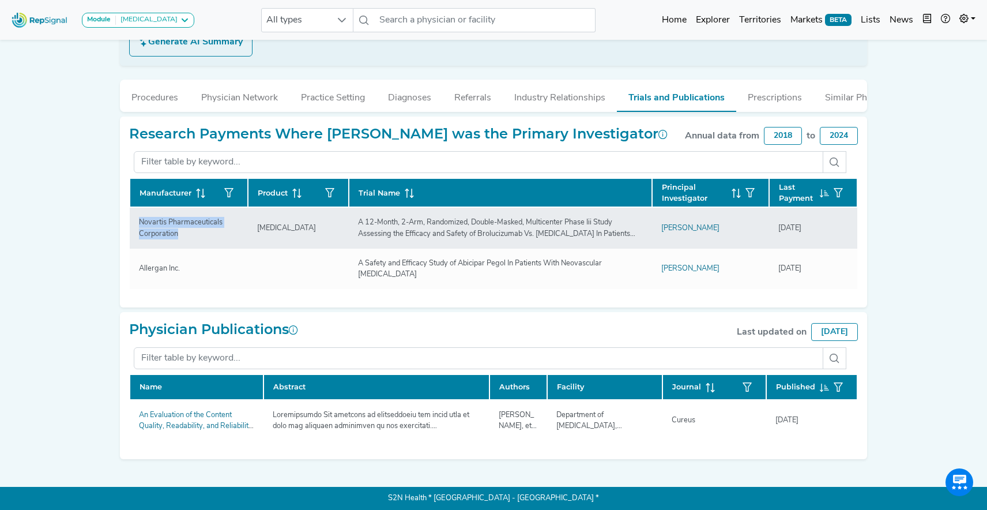
drag, startPoint x: 180, startPoint y: 235, endPoint x: 135, endPoint y: 219, distance: 47.2
click at [135, 219] on div "Novartis Pharmaceuticals Corporation" at bounding box center [189, 228] width 114 height 22
copy div "Novartis Pharmaceuticals Corporation"
drag, startPoint x: 247, startPoint y: 229, endPoint x: 287, endPoint y: 228, distance: 39.8
click at [287, 228] on td "Beovu" at bounding box center [298, 227] width 101 height 41
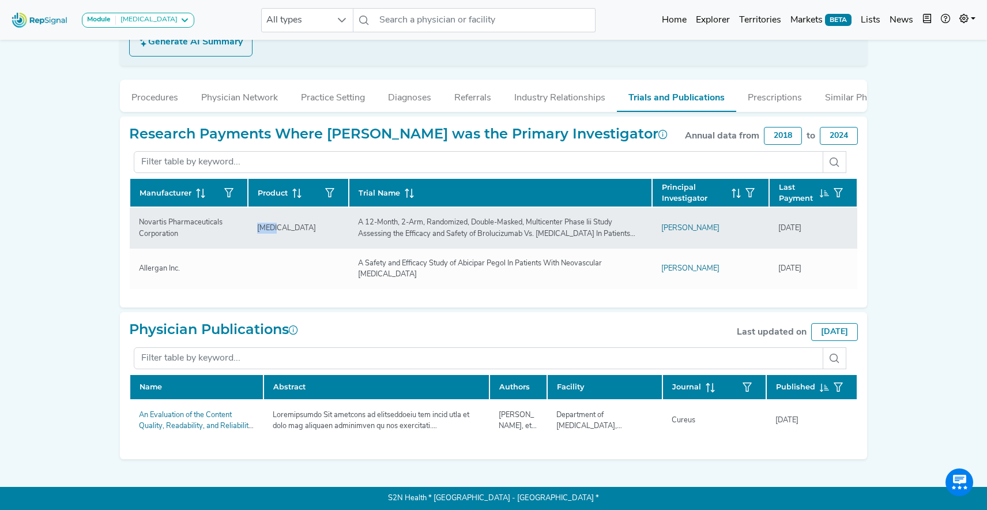
copy div "Beovu"
drag, startPoint x: 359, startPoint y: 224, endPoint x: 567, endPoint y: 241, distance: 208.8
click at [567, 241] on td "A 12-Month, 2-Arm, Randomized, Double-Masked, Multicenter Phase Iii Study Asses…" at bounding box center [500, 227] width 303 height 41
copy div "A 12-Month, 2-Arm, Randomized, Double-Masked, Multicenter Phase Iii Study Asses…"
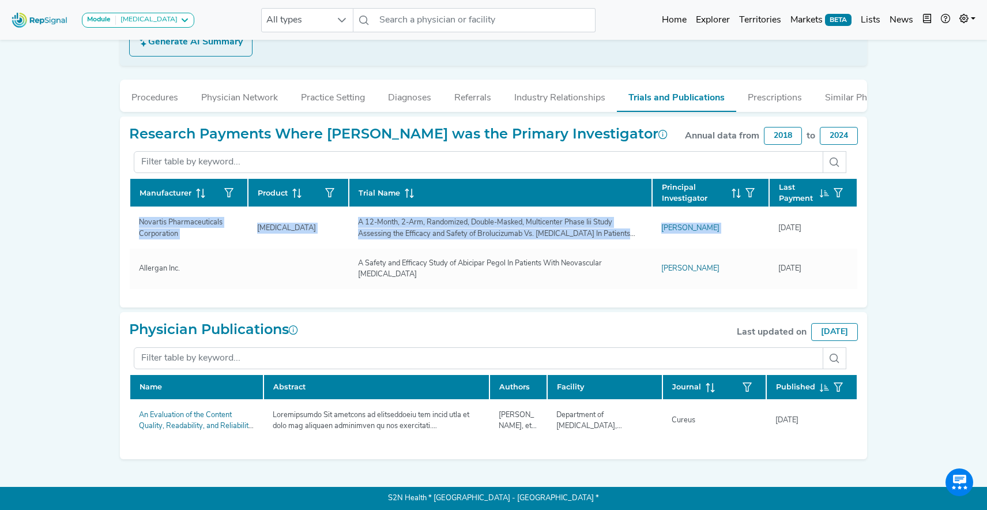
drag, startPoint x: 780, startPoint y: 229, endPoint x: 858, endPoint y: 232, distance: 78.5
click at [858, 232] on div "Research Payments Where PATRICK HIGGINS was the Primary Investigator Annual dat…" at bounding box center [493, 211] width 747 height 191
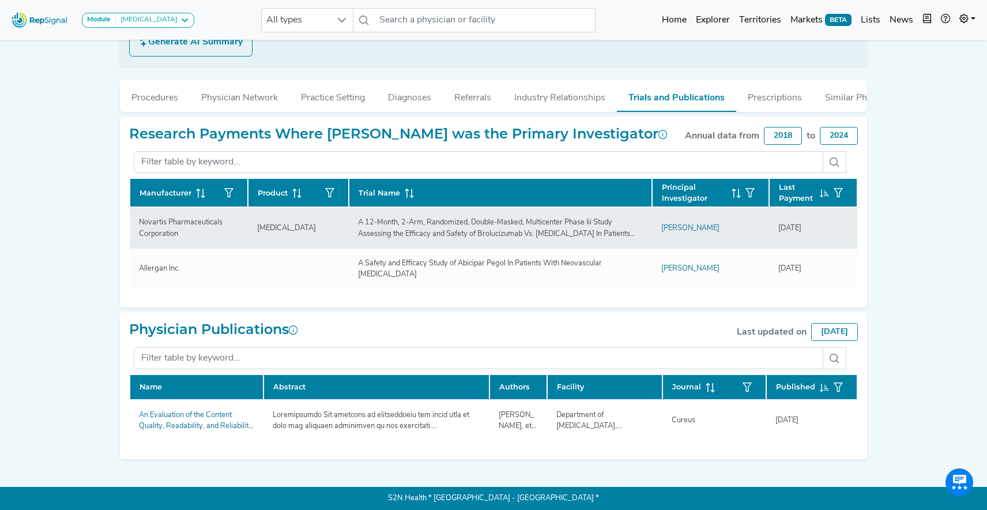
click at [790, 228] on div "1/23/2020" at bounding box center [789, 228] width 37 height 11
drag, startPoint x: 779, startPoint y: 228, endPoint x: 812, endPoint y: 228, distance: 33.4
click at [808, 228] on div "1/23/2020" at bounding box center [789, 228] width 37 height 11
copy div "1/23/2020"
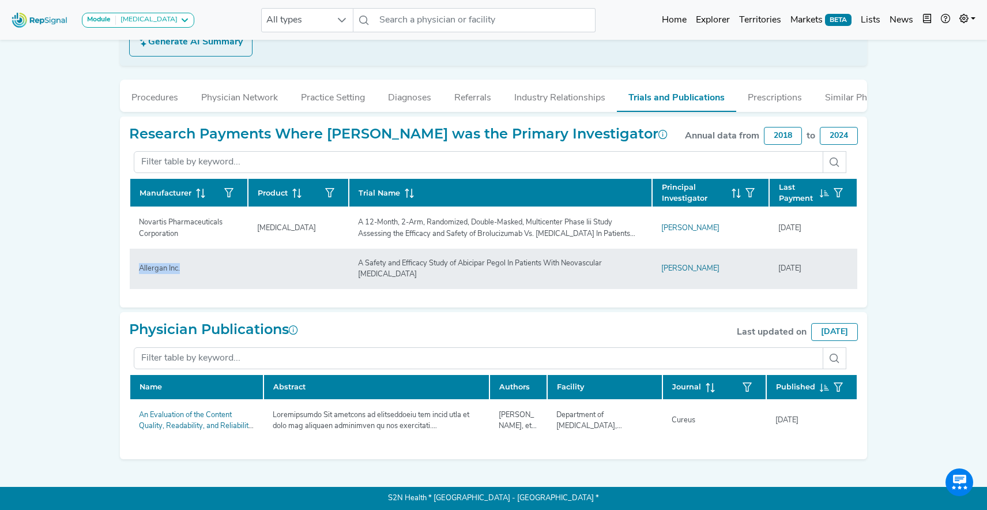
drag, startPoint x: 140, startPoint y: 270, endPoint x: 185, endPoint y: 271, distance: 45.6
click at [186, 271] on div "Allergan Inc." at bounding box center [159, 268] width 55 height 11
copy div "Allergan Inc."
drag, startPoint x: 364, startPoint y: 265, endPoint x: 443, endPoint y: 278, distance: 79.4
click at [443, 278] on div "A Safety and Efficacy Study of Abicipar Pegol In Patients With Neovascular Age-…" at bounding box center [500, 269] width 299 height 22
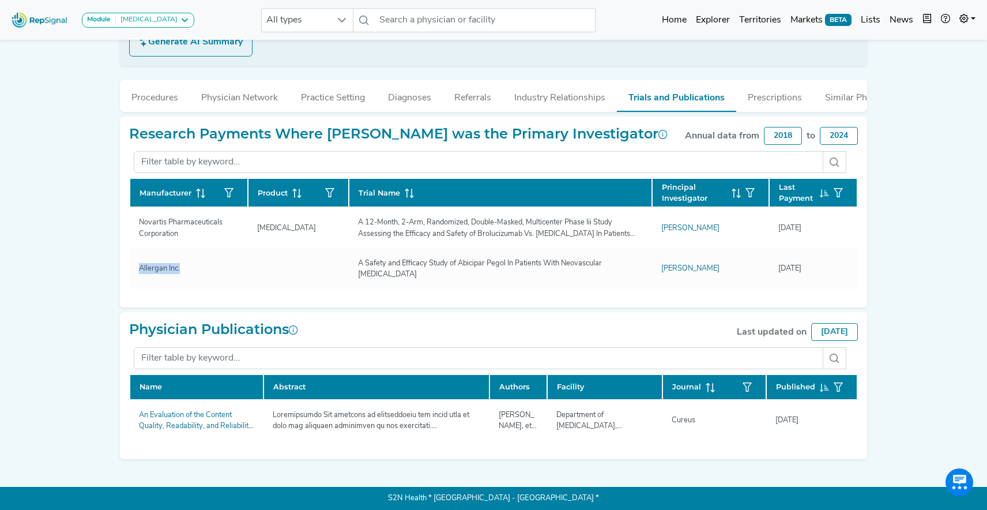
copy div "A Safety and Efficacy Study of Abicipar Pegol In Patients With Neovascular Age-…"
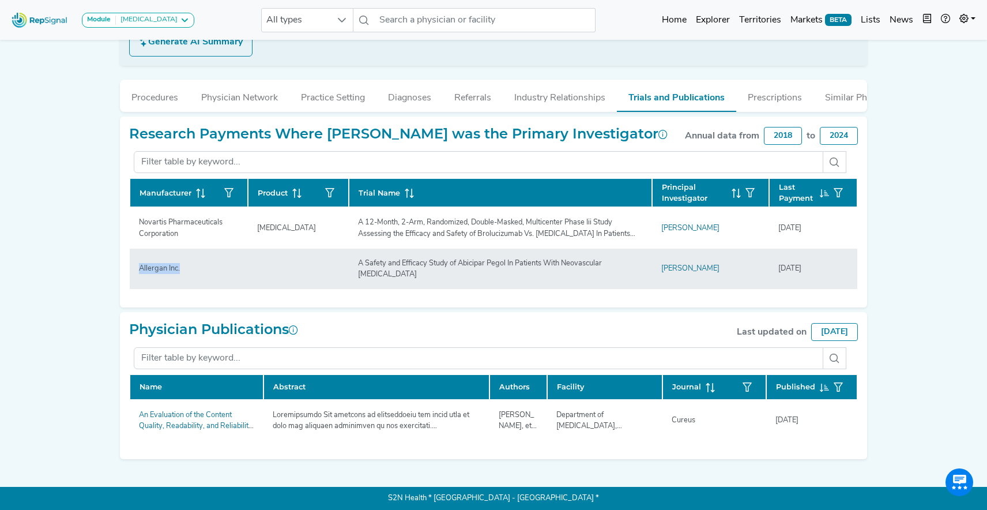
drag, startPoint x: 779, startPoint y: 271, endPoint x: 827, endPoint y: 272, distance: 47.3
click at [827, 272] on div "1/7/2020" at bounding box center [813, 268] width 70 height 11
copy div "1/7/2020"
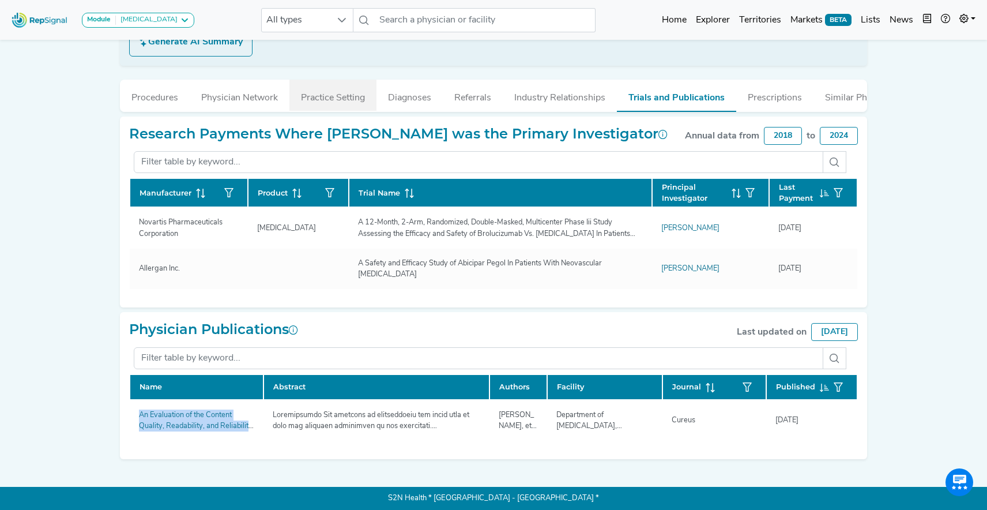
click at [345, 101] on button "Practice Setting" at bounding box center [332, 95] width 87 height 31
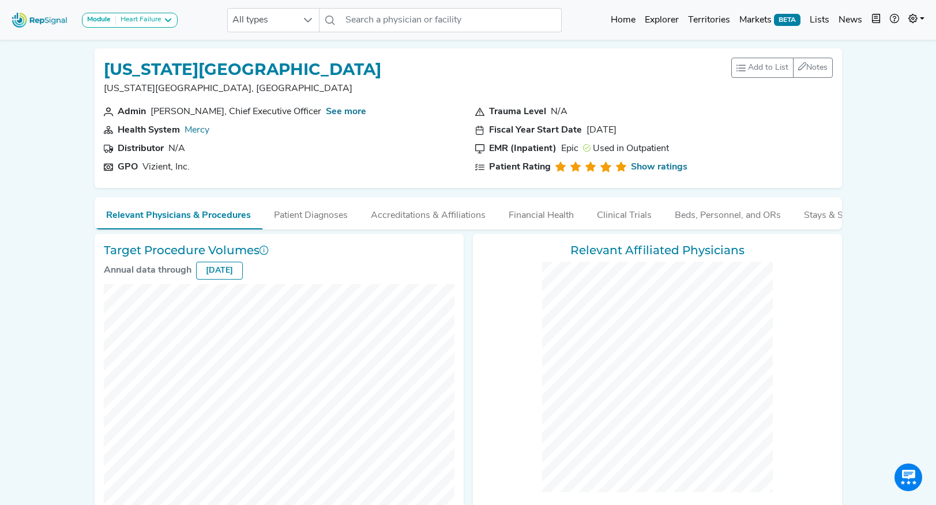
scroll to position [217, 0]
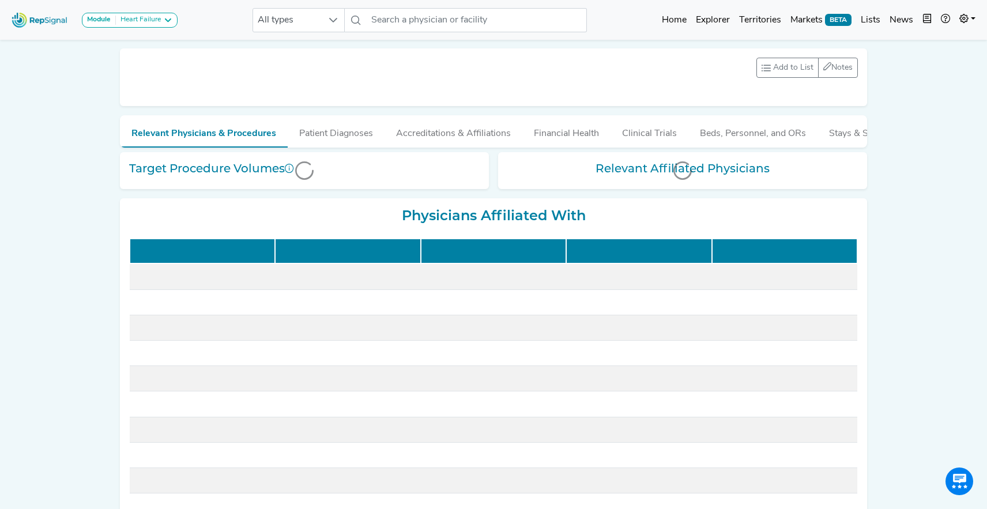
scroll to position [213, 0]
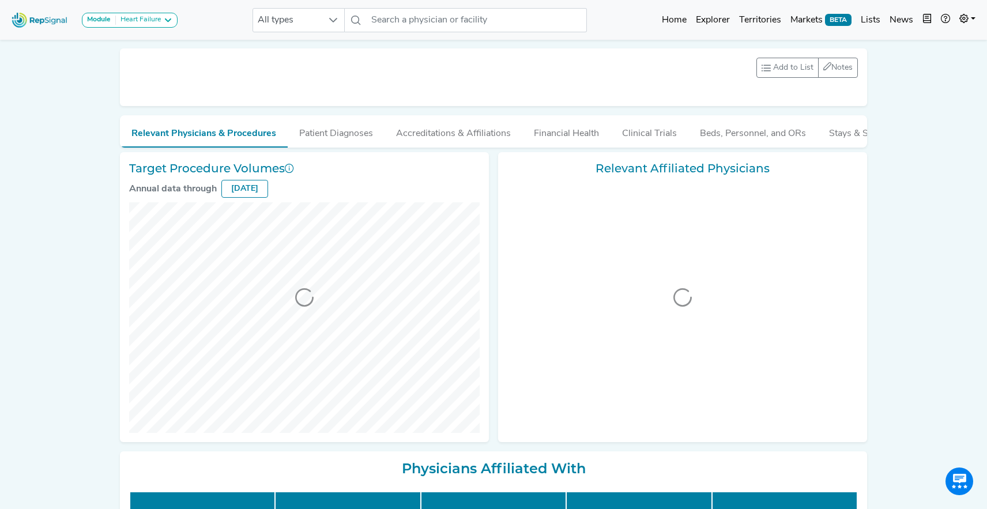
scroll to position [213, 0]
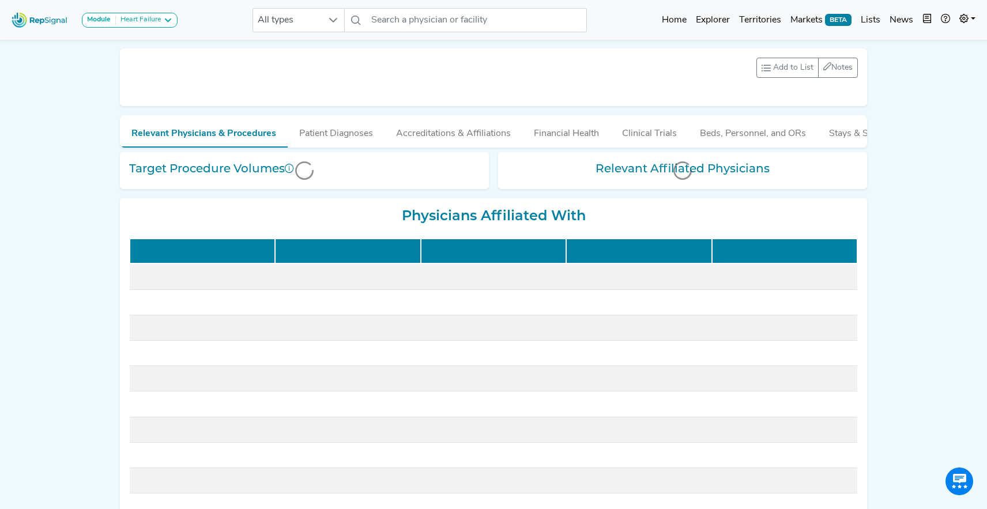
scroll to position [213, 0]
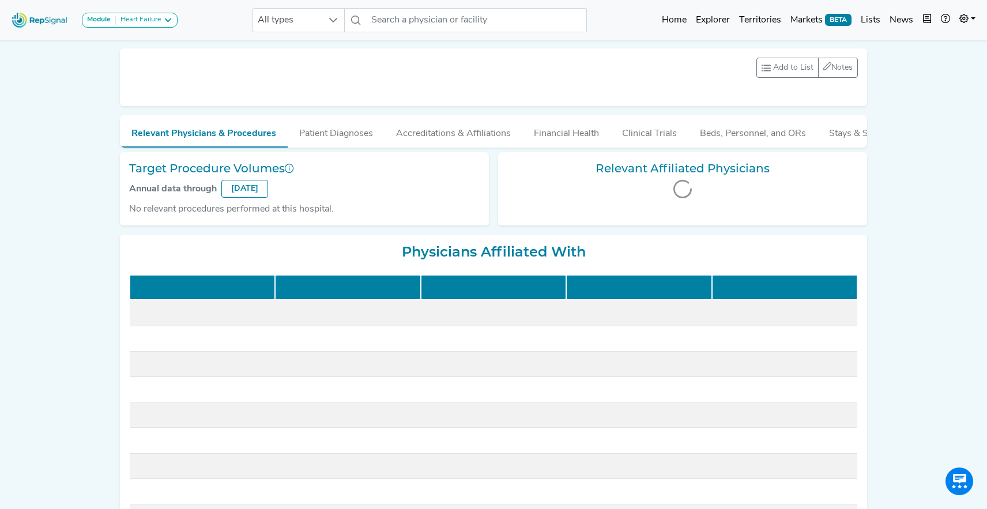
scroll to position [213, 0]
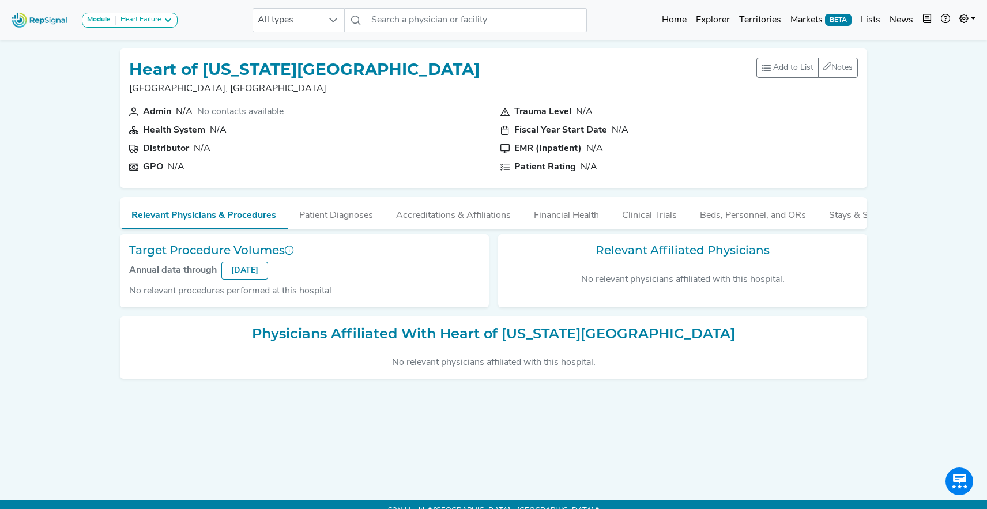
scroll to position [213, 0]
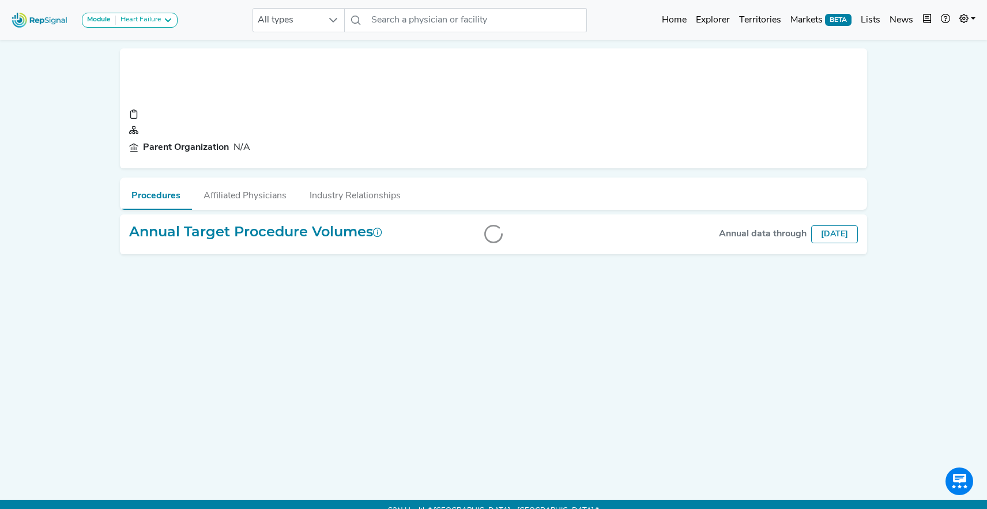
scroll to position [213, 0]
